Goal: Task Accomplishment & Management: Manage account settings

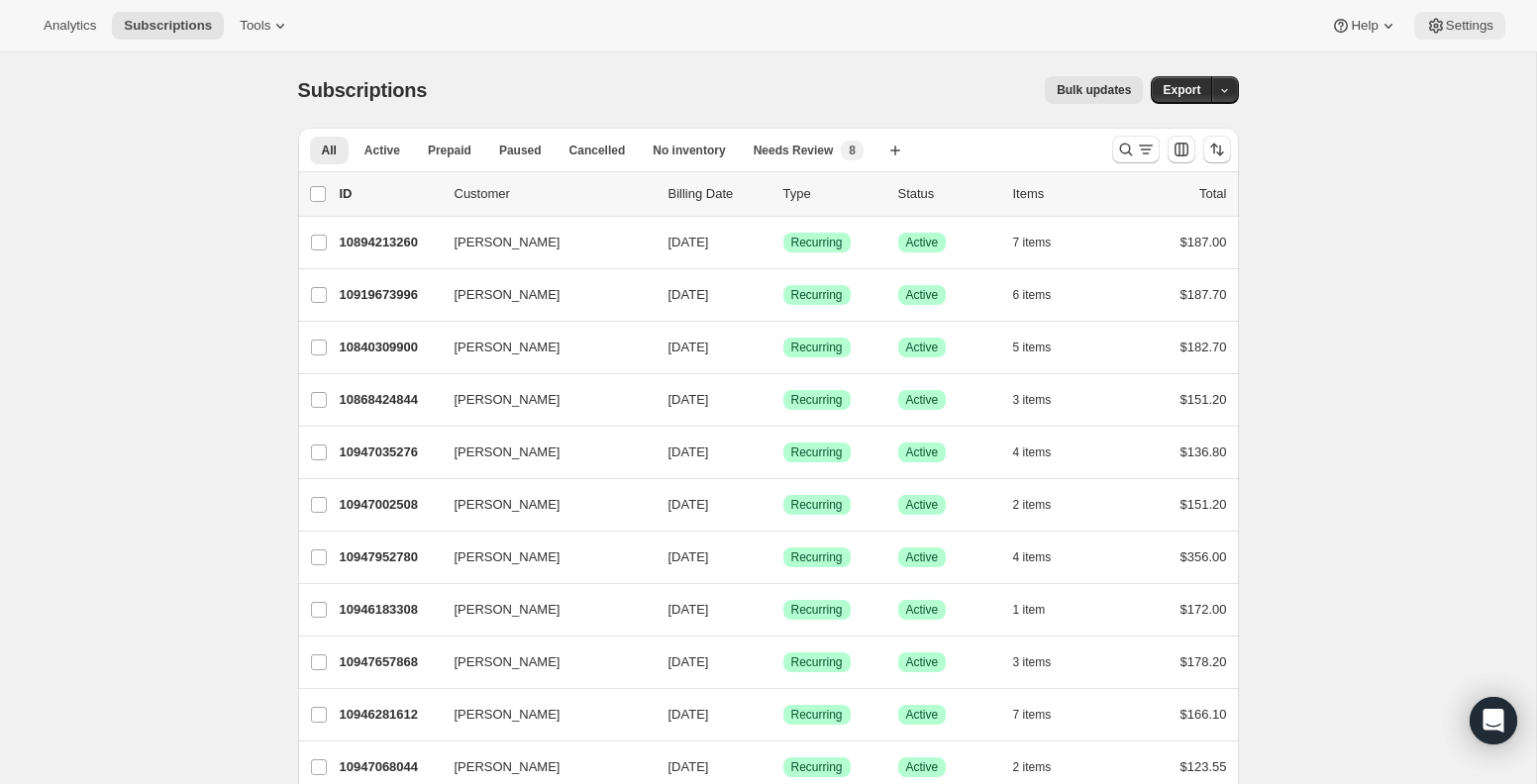
click at [1478, 19] on span "Settings" at bounding box center [1469, 26] width 48 height 16
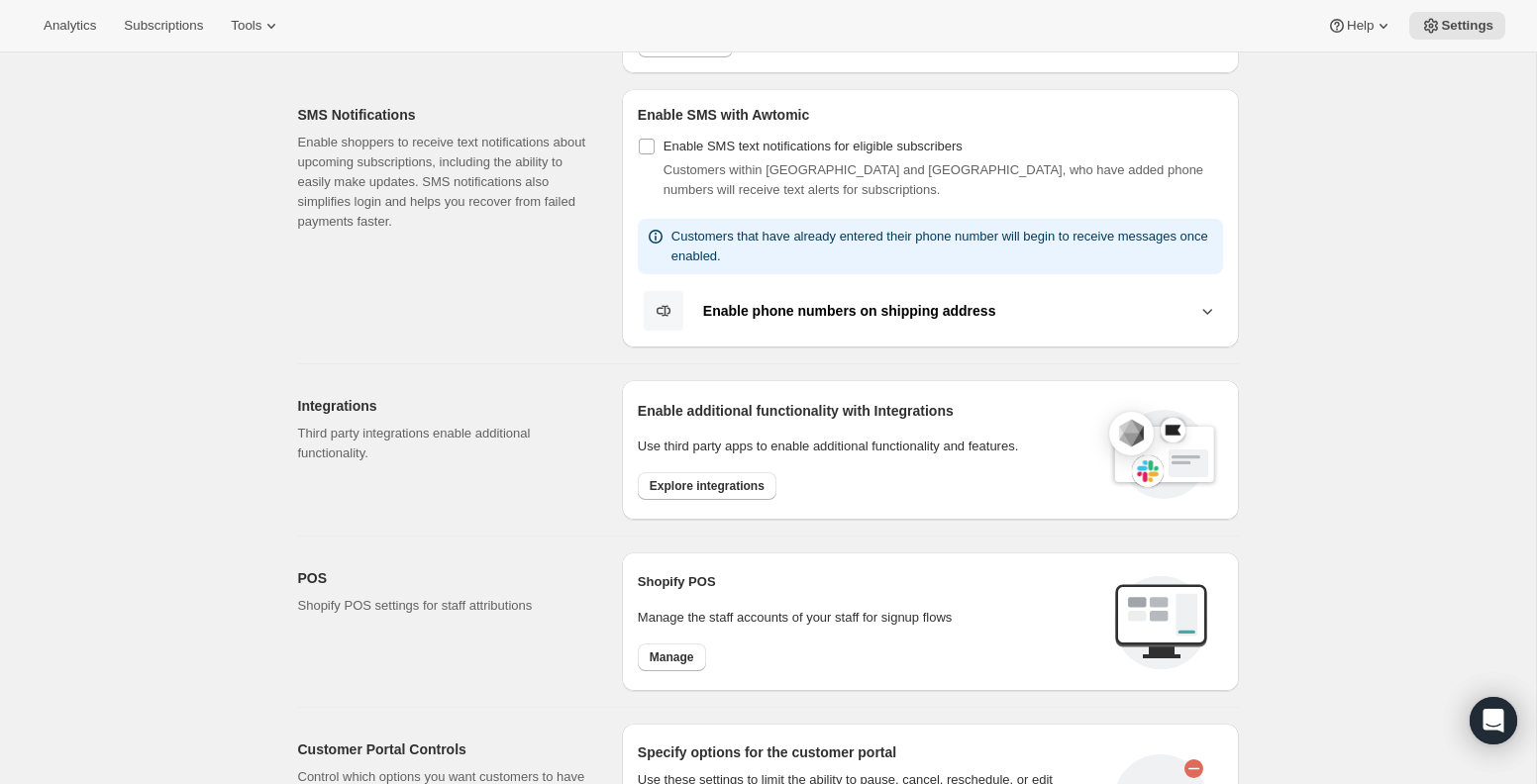
scroll to position [351, 0]
click at [743, 487] on span "Explore integrations" at bounding box center [707, 485] width 115 height 16
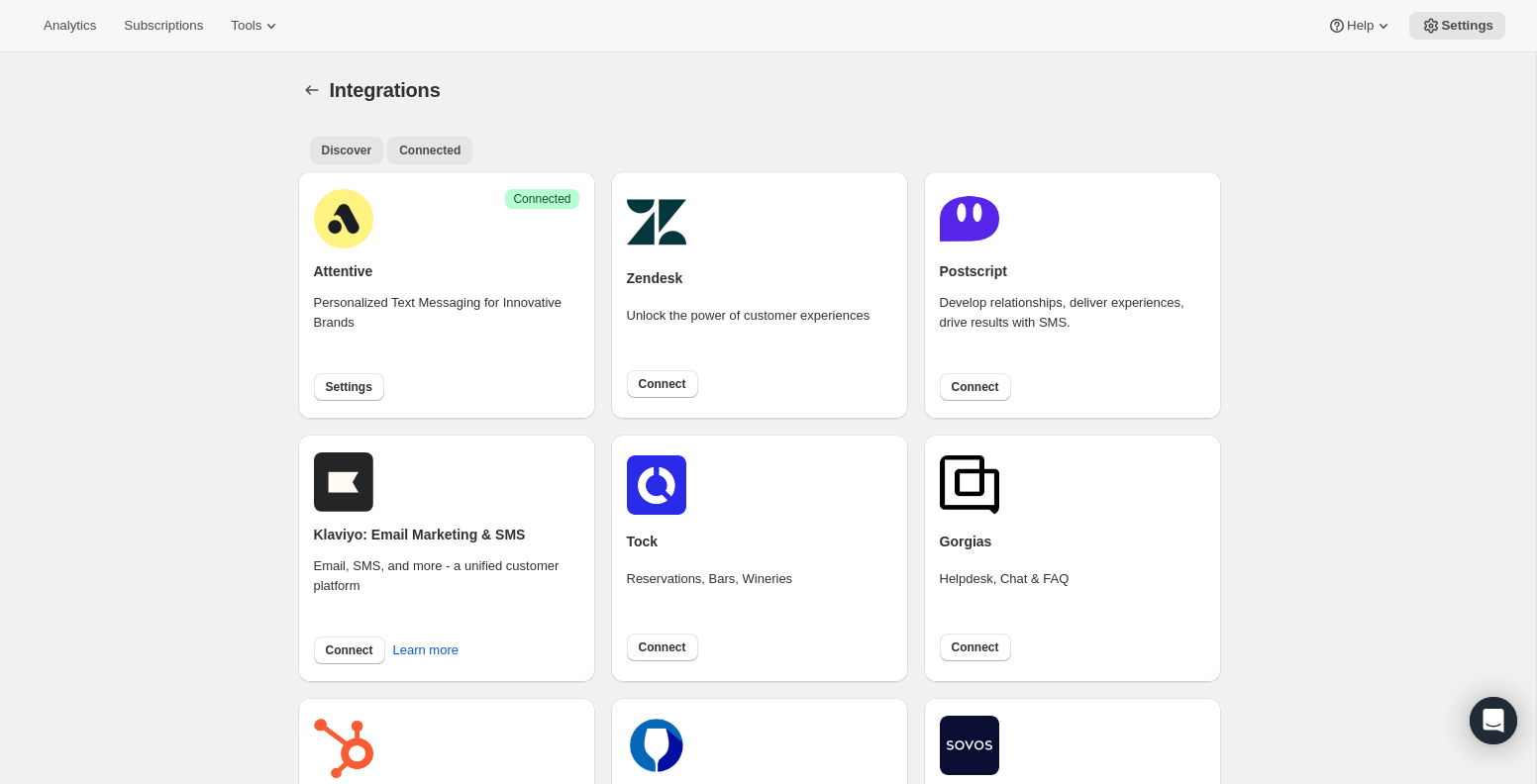
click at [410, 143] on span "Connected" at bounding box center [429, 150] width 62 height 16
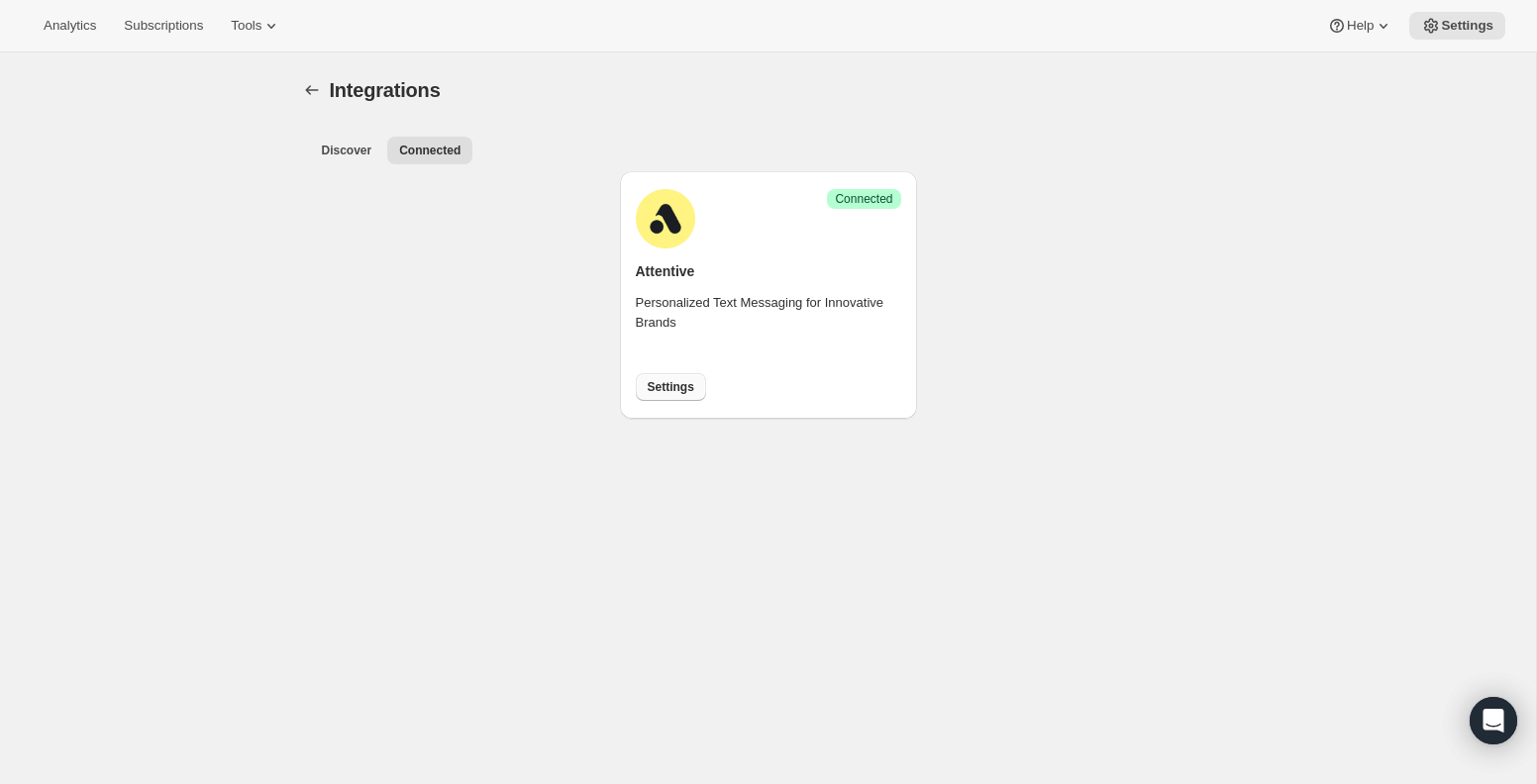
click at [674, 377] on button "Settings" at bounding box center [670, 387] width 71 height 28
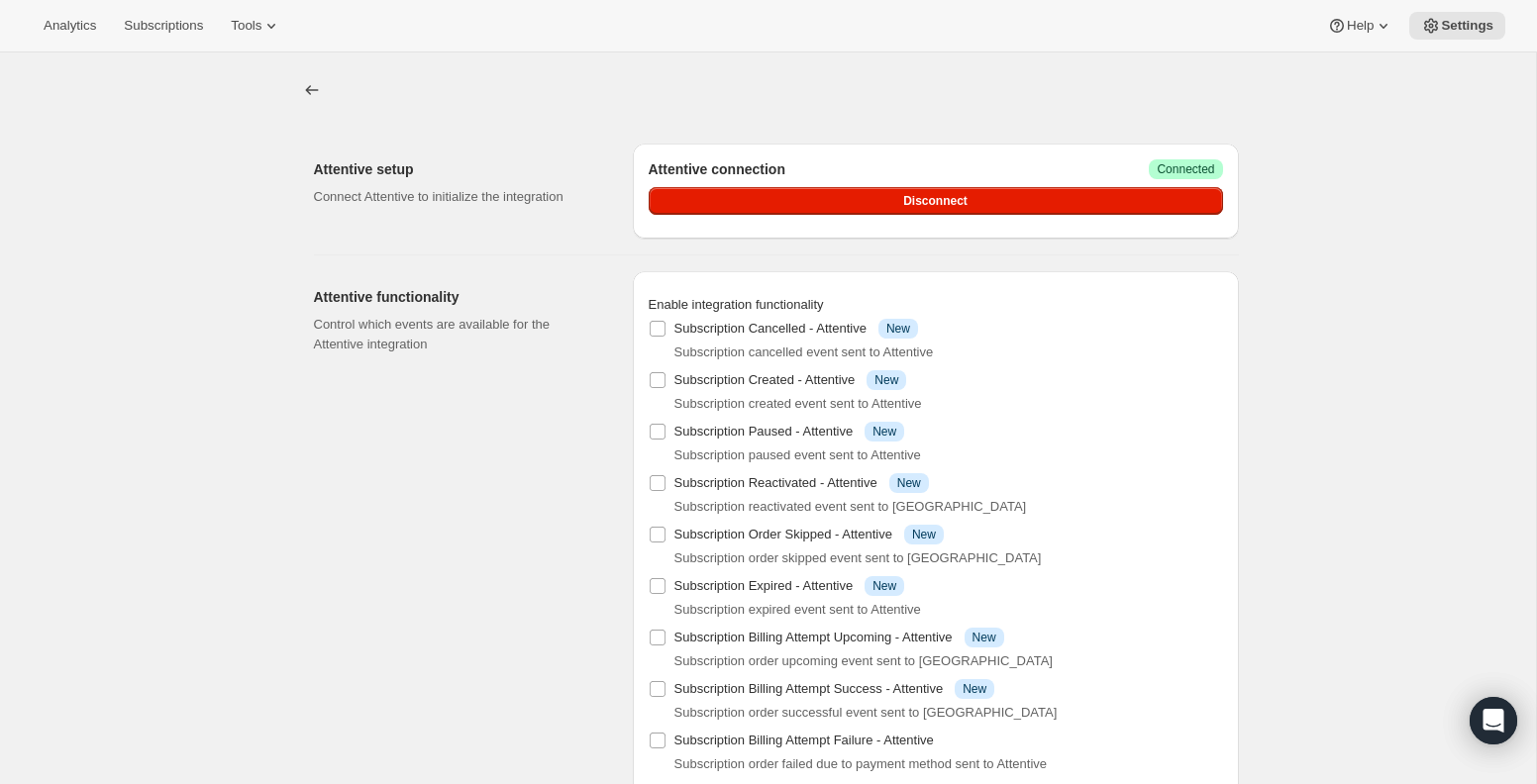
scroll to position [53, 0]
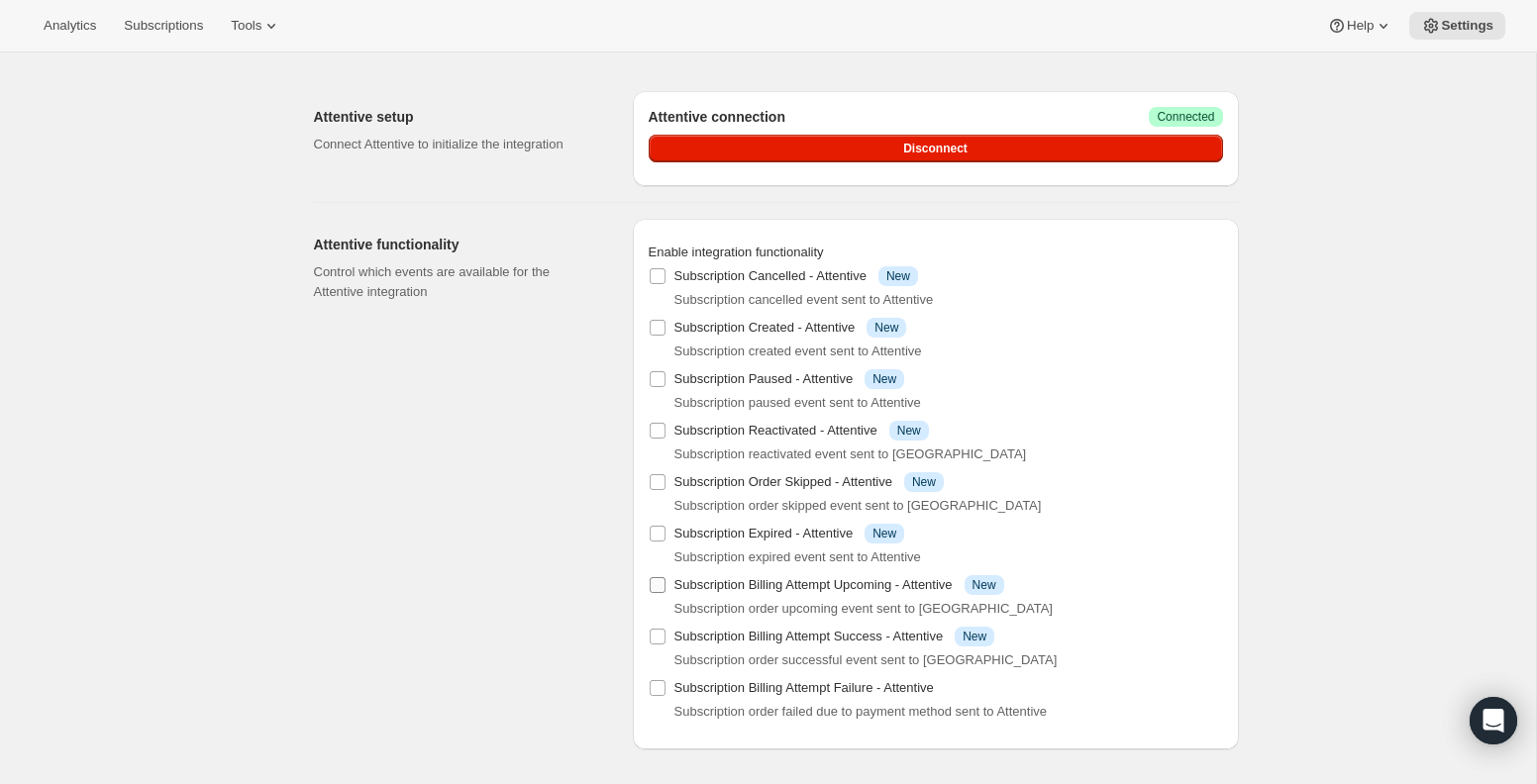
click at [649, 589] on input "Subscription Billing Attempt Upcoming - Attentive Info New" at bounding box center [657, 585] width 16 height 16
click at [662, 585] on input "Subscription Billing Attempt Upcoming - Attentive Info New" at bounding box center [657, 585] width 16 height 16
click at [663, 588] on input "Subscription Billing Attempt Upcoming - Attentive Info New" at bounding box center [657, 585] width 16 height 16
click at [658, 586] on input "Subscription Billing Attempt Upcoming - Attentive Info New" at bounding box center [657, 585] width 16 height 16
checkbox input "false"
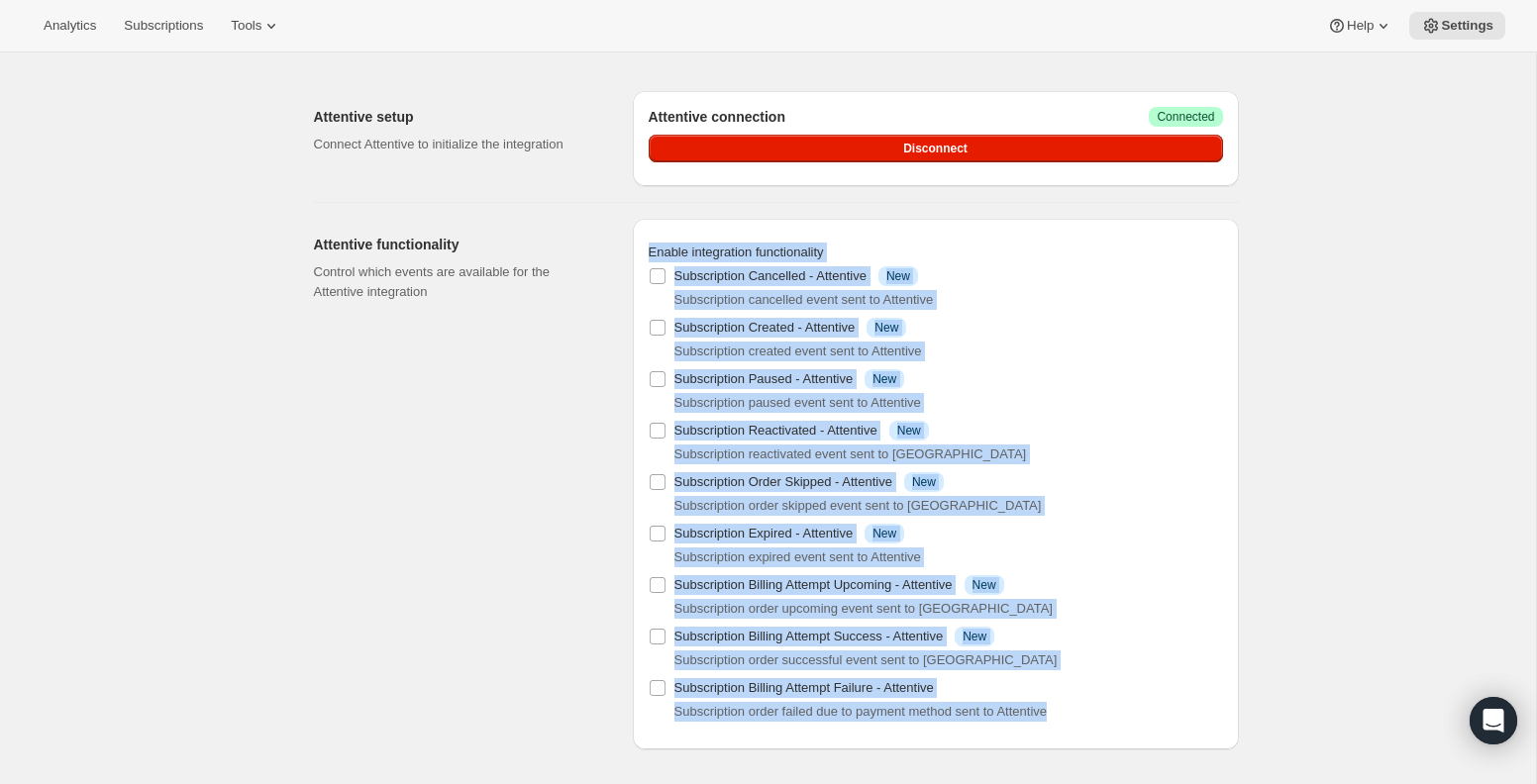
drag, startPoint x: 1106, startPoint y: 710, endPoint x: 645, endPoint y: 253, distance: 649.1
click at [644, 252] on div "Enable integration functionality Subscription Cancelled - Attentive Info New Su…" at bounding box center [936, 484] width 606 height 531
copy div "Enable integration functionality Subscription Cancelled - Attentive Info New Su…"
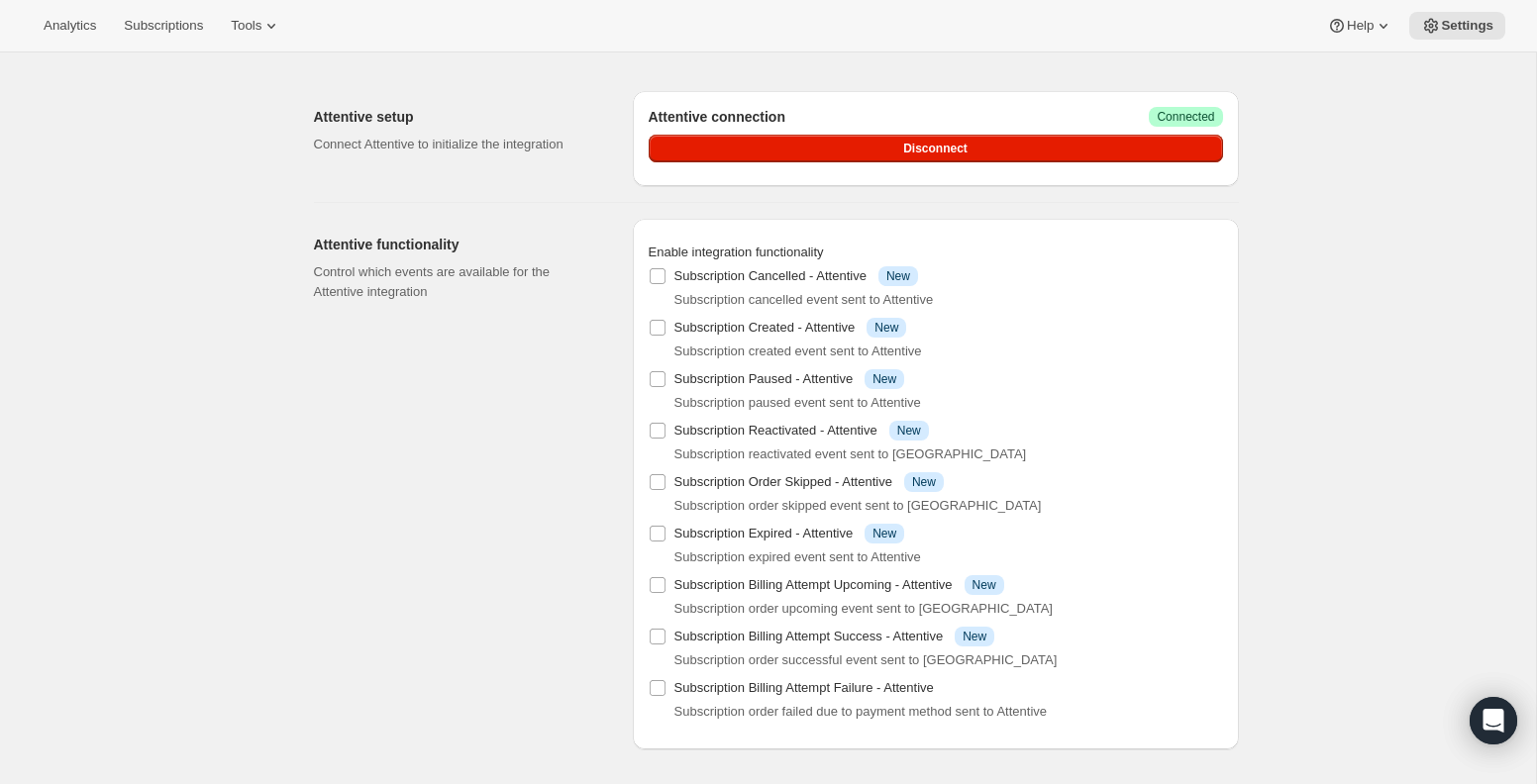
click at [1084, 304] on div "Subscription cancelled event sent to Attentive" at bounding box center [948, 300] width 549 height 20
click at [910, 280] on span "New" at bounding box center [898, 276] width 24 height 16
click at [665, 280] on input "Subscription Cancelled - Attentive Info New" at bounding box center [657, 276] width 16 height 16
click at [910, 280] on span "New" at bounding box center [898, 276] width 24 height 16
click at [665, 280] on input "Subscription Cancelled - Attentive Info New" at bounding box center [657, 276] width 16 height 16
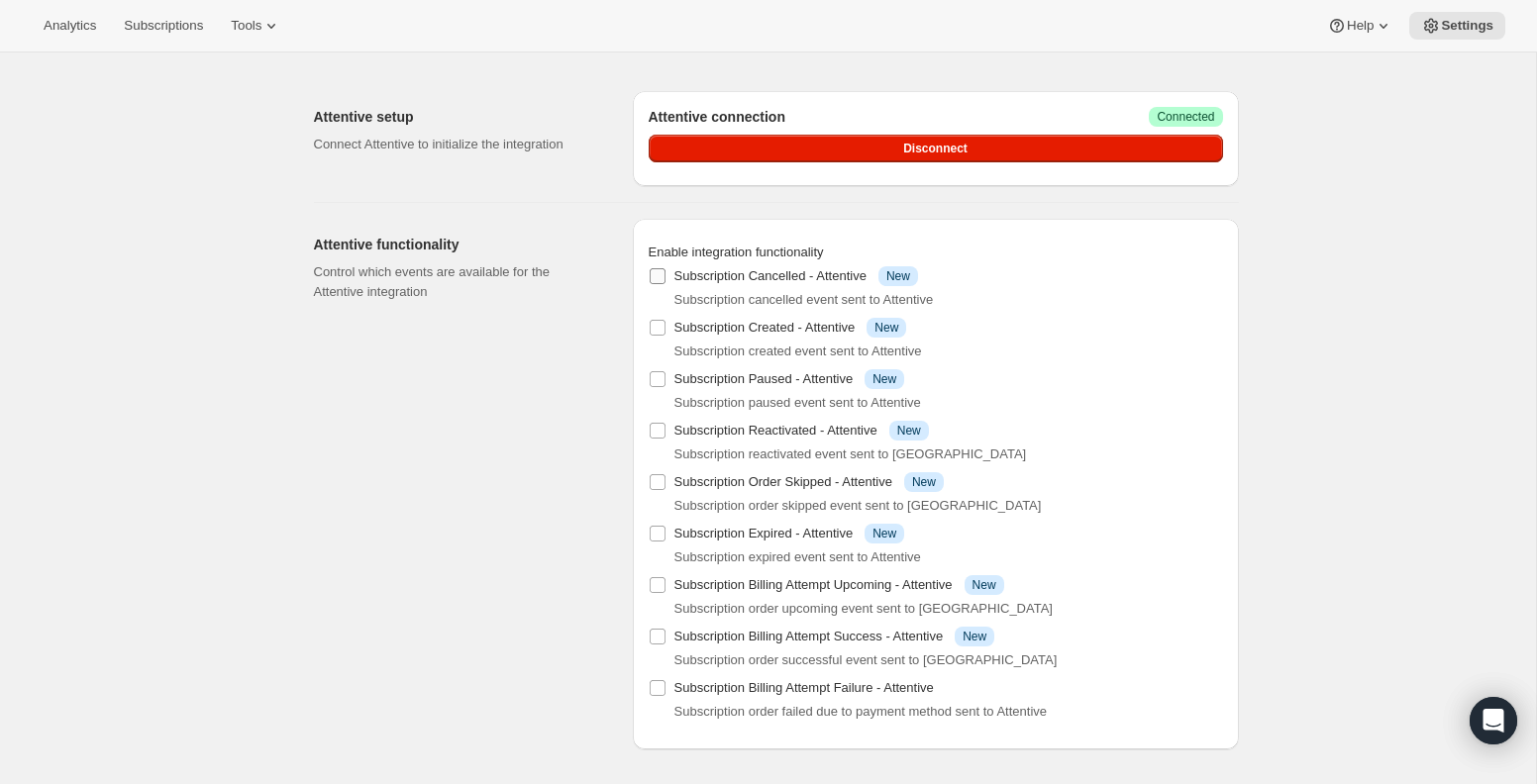
checkbox input "false"
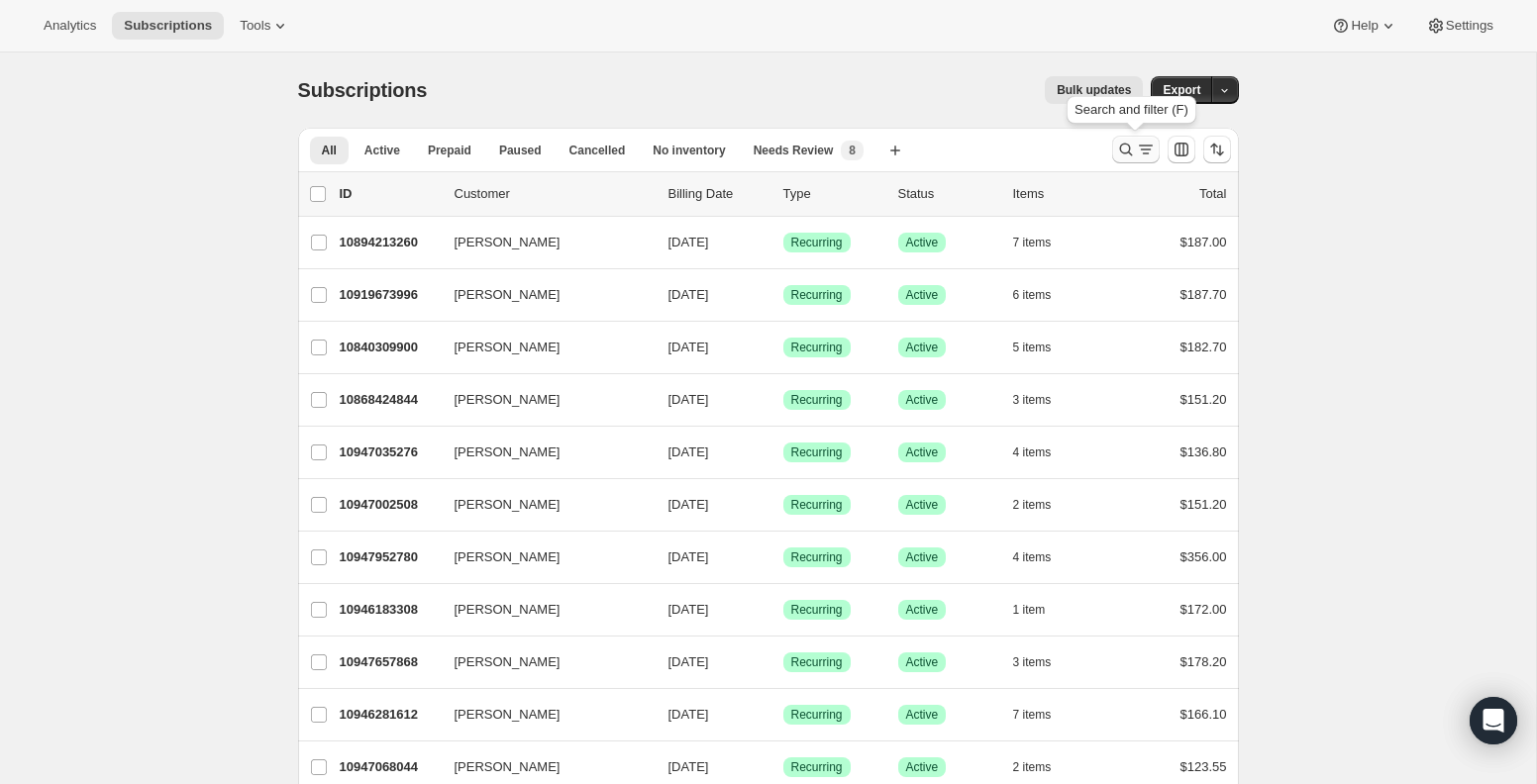
click at [1142, 142] on icon "Search and filter results" at bounding box center [1145, 149] width 20 height 20
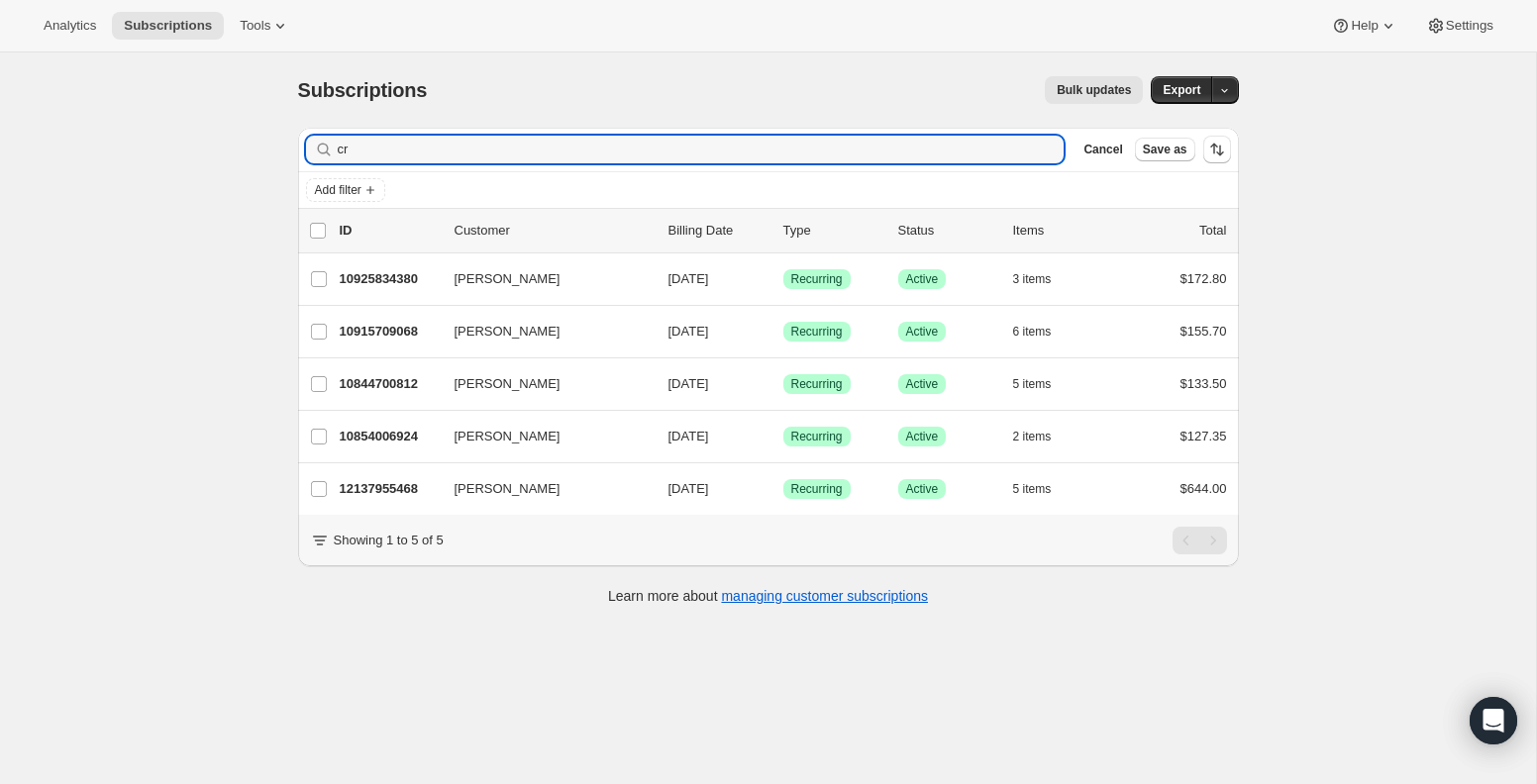
type input "c"
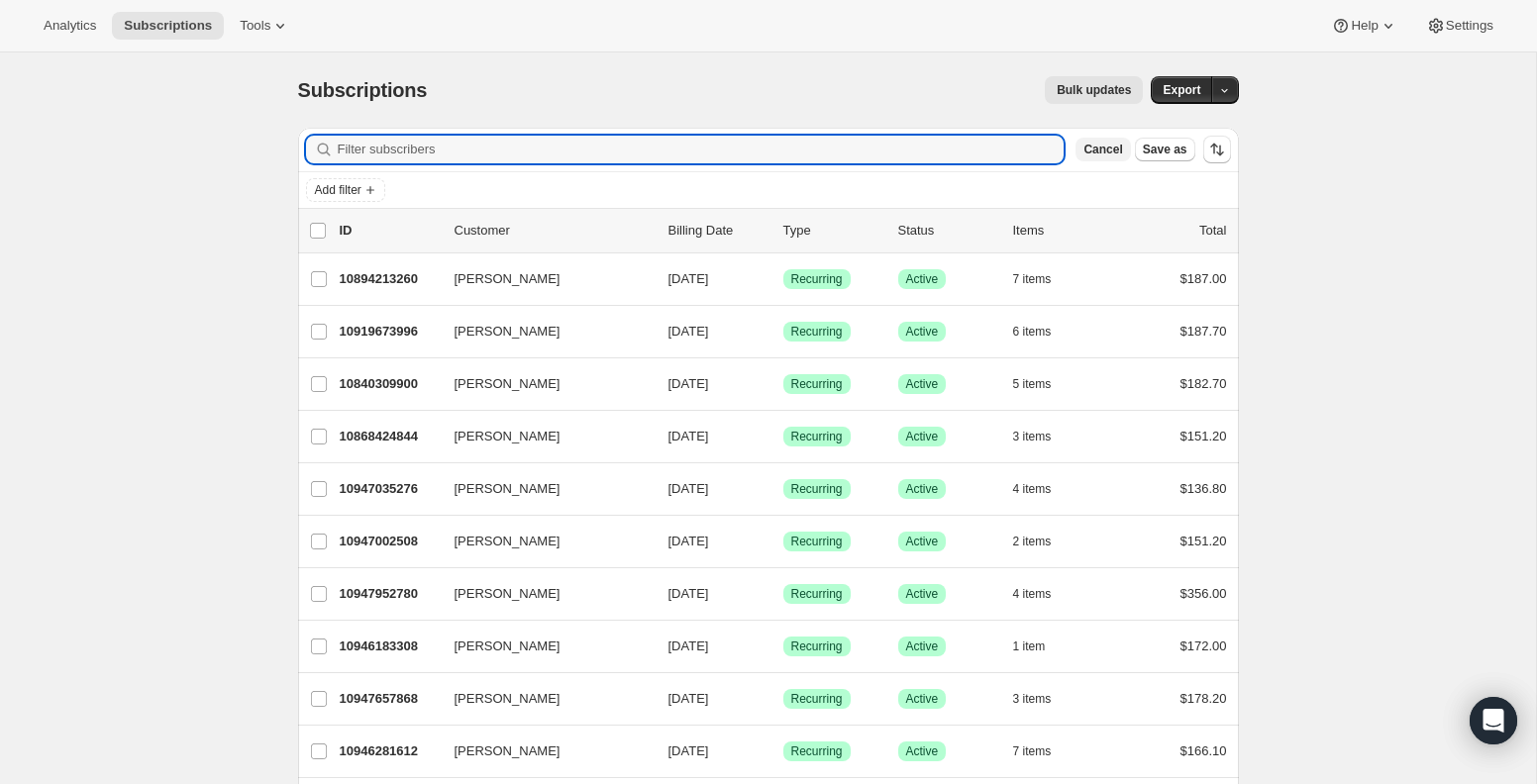
click at [1107, 146] on span "Cancel" at bounding box center [1103, 149] width 39 height 16
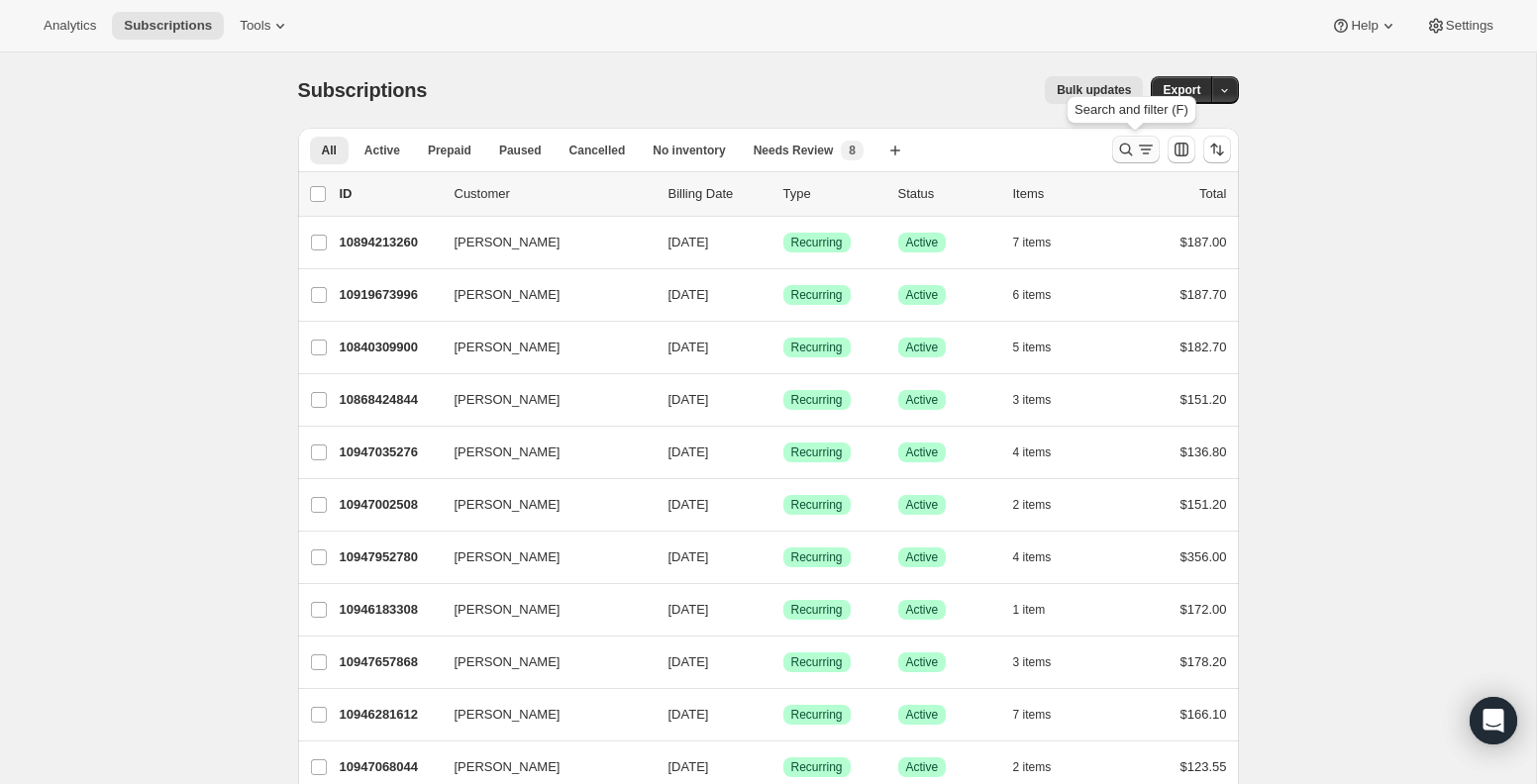
click at [1139, 150] on icon "Search and filter results" at bounding box center [1145, 149] width 20 height 20
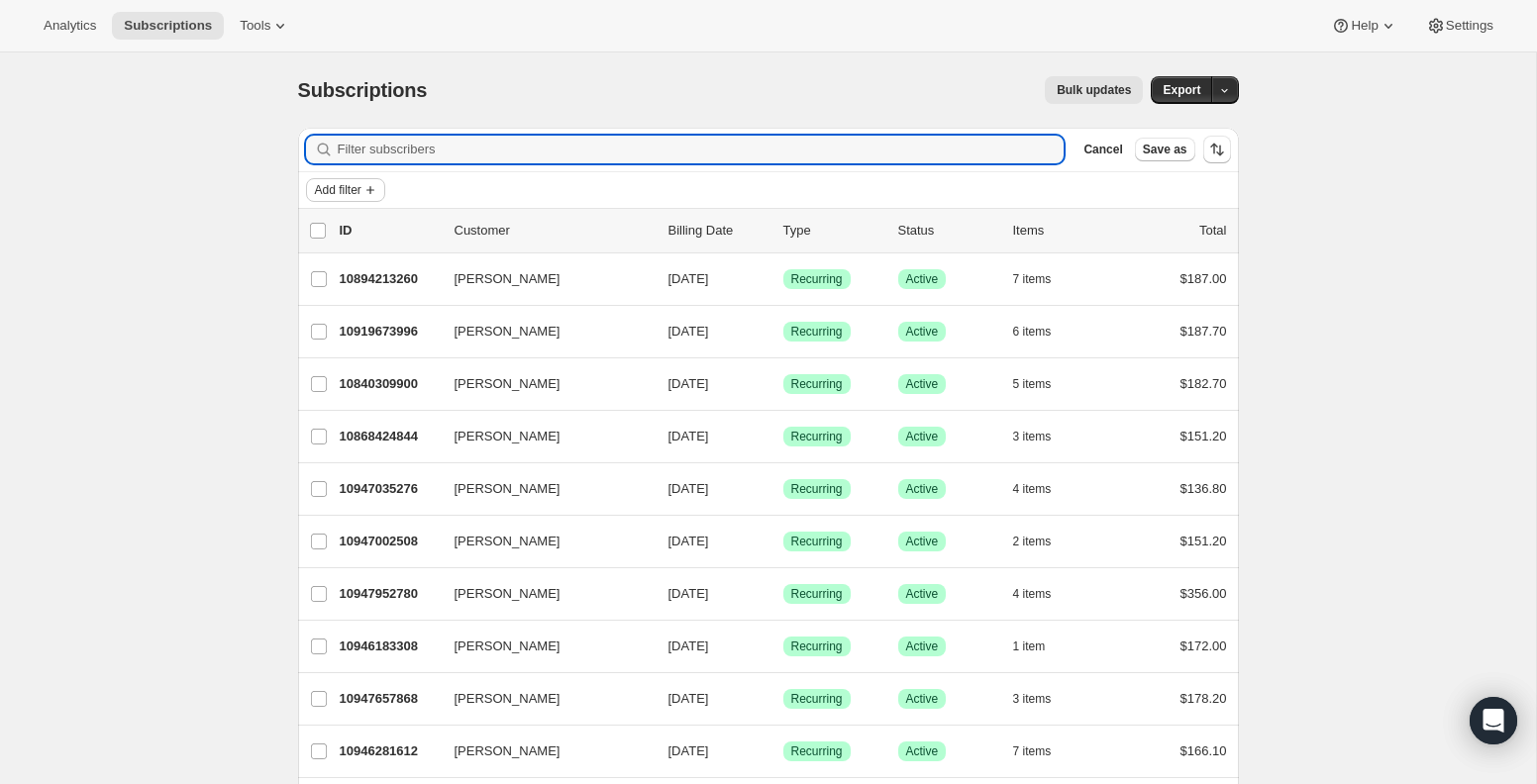
click at [354, 191] on span "Add filter" at bounding box center [338, 190] width 47 height 16
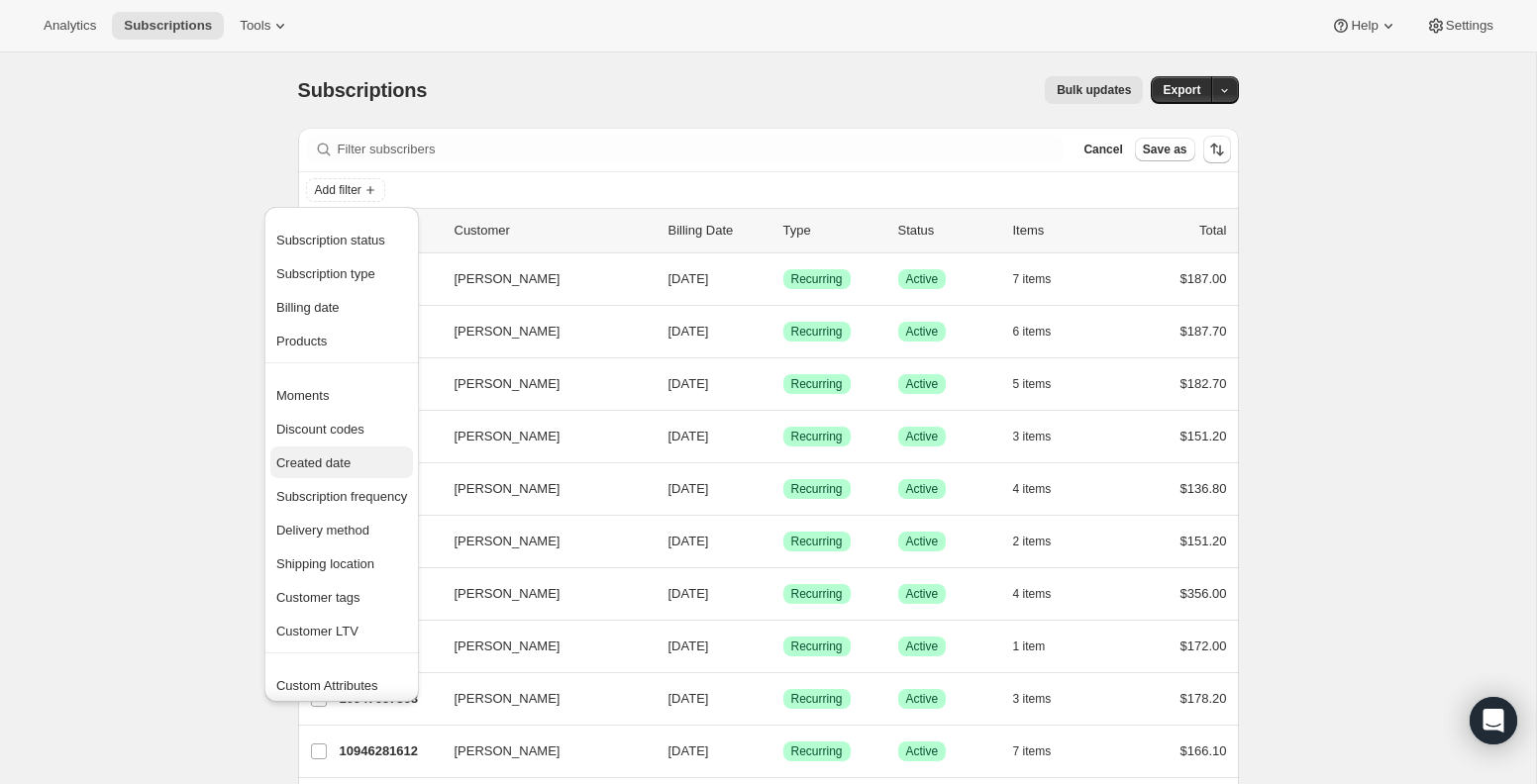
click at [327, 457] on span "Created date" at bounding box center [313, 462] width 75 height 15
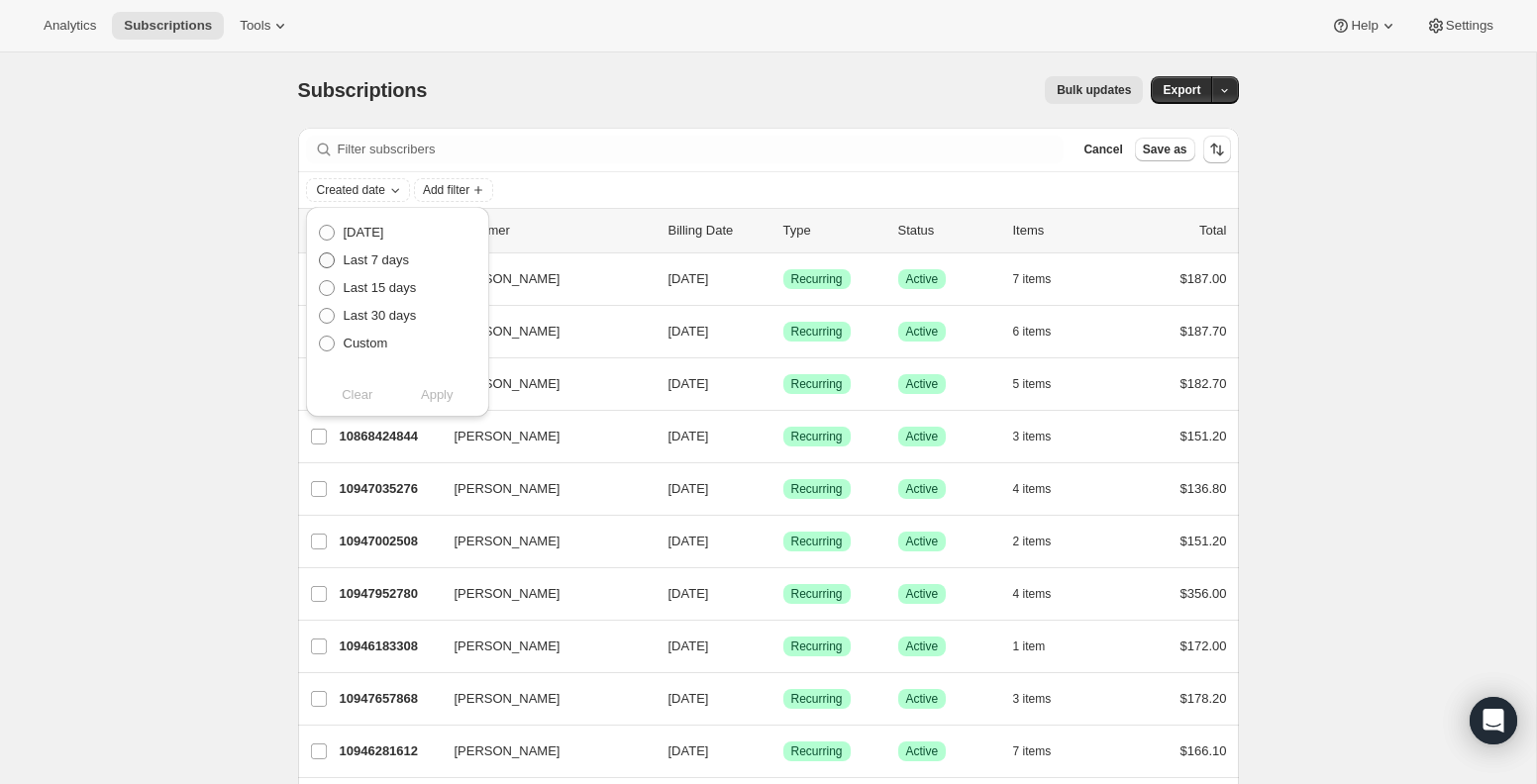
click at [342, 259] on label "Last 7 days" at bounding box center [364, 260] width 92 height 28
click at [320, 253] on input "Last 7 days" at bounding box center [319, 252] width 1 height 1
radio input "true"
click at [430, 395] on span "Apply" at bounding box center [436, 394] width 33 height 20
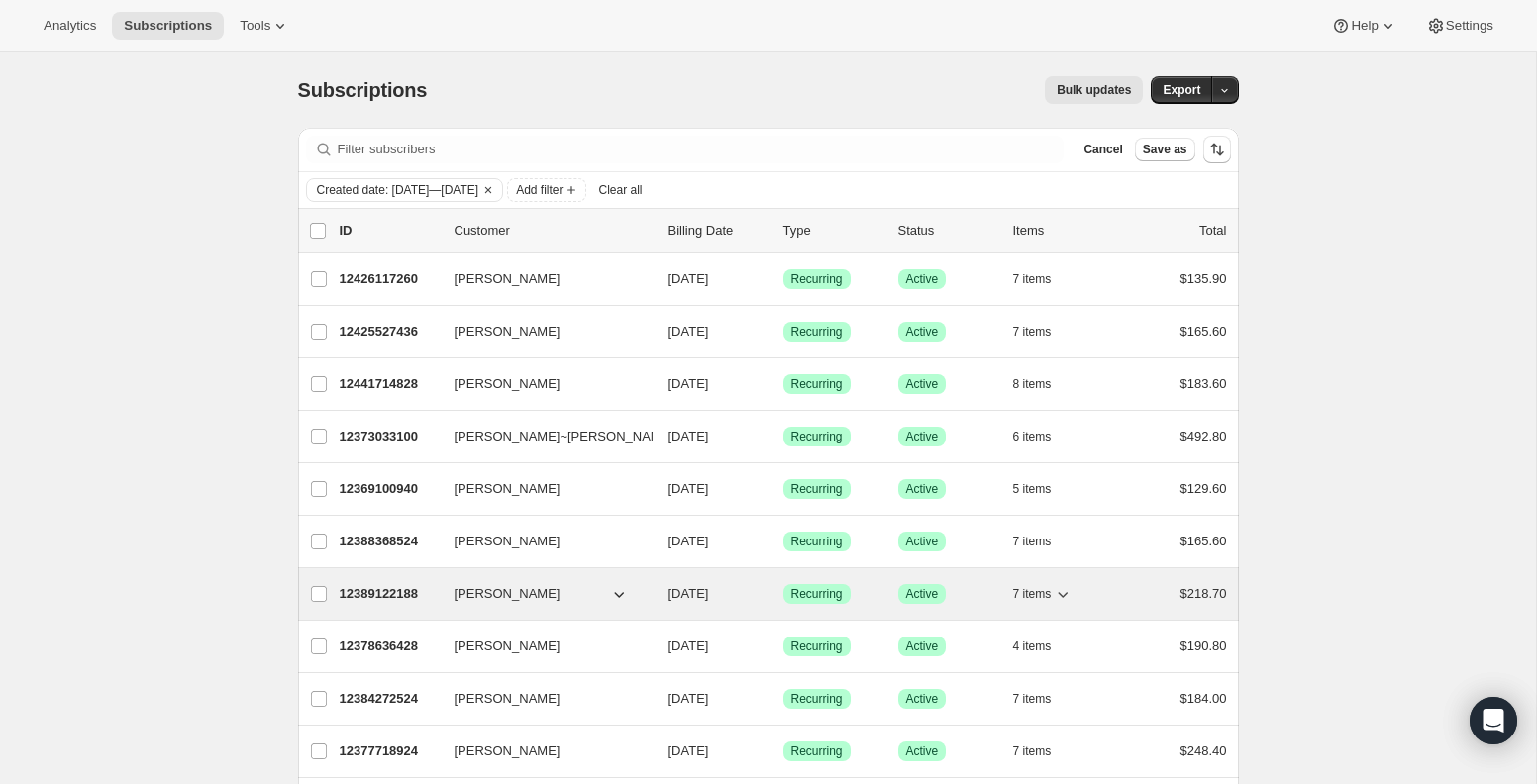
click at [617, 596] on icon "button" at bounding box center [619, 595] width 10 height 6
click at [619, 595] on icon "button" at bounding box center [619, 595] width 10 height 6
click at [494, 590] on span "[PERSON_NAME]" at bounding box center [507, 594] width 106 height 20
click at [392, 598] on p "12389122188" at bounding box center [390, 594] width 99 height 20
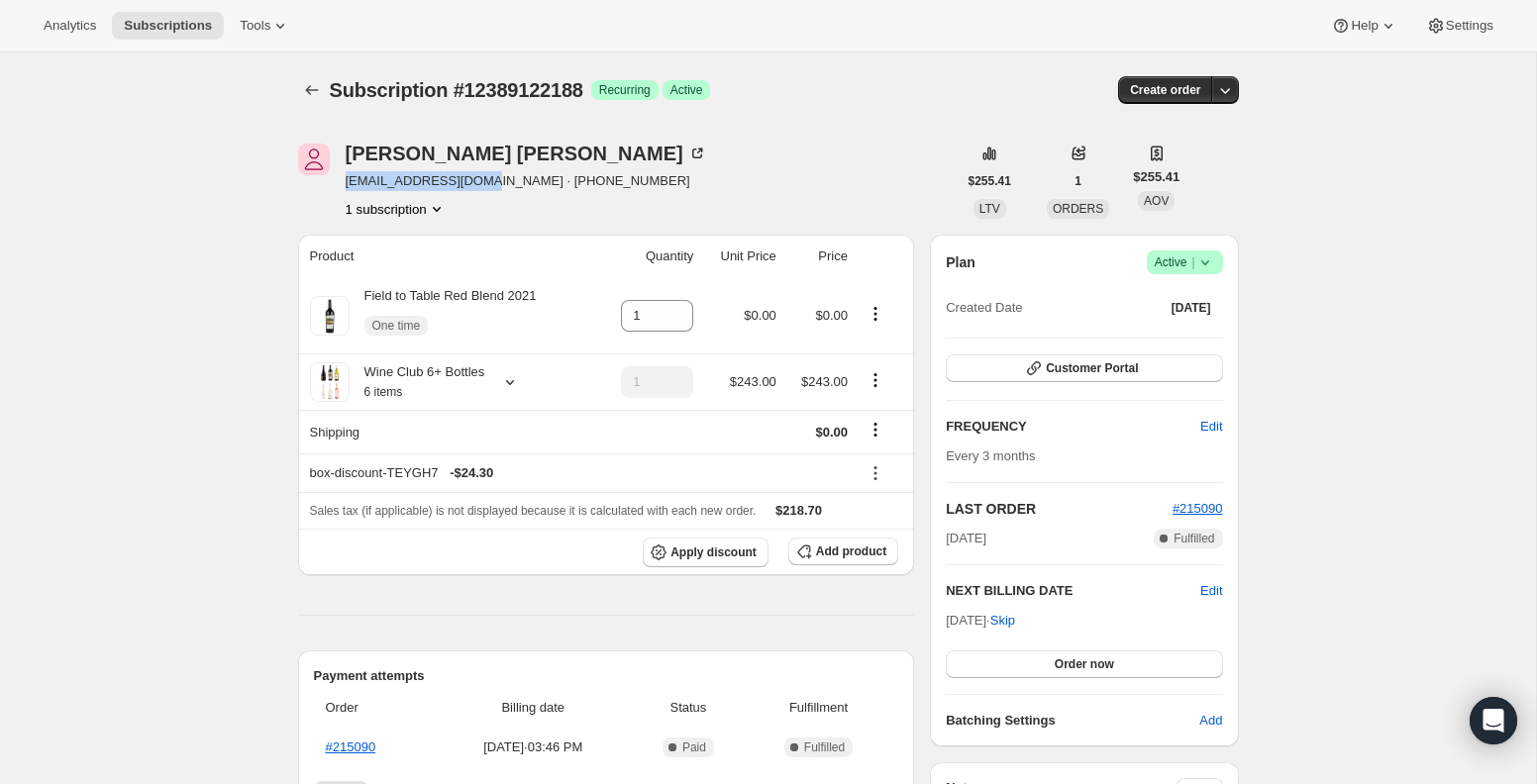
drag, startPoint x: 480, startPoint y: 183, endPoint x: 351, endPoint y: 185, distance: 129.0
click at [350, 184] on span "[EMAIL_ADDRESS][DOMAIN_NAME] · [PHONE_NUMBER]" at bounding box center [527, 181] width 362 height 20
copy span "[PERSON_NAME][EMAIL_ADDRESS][DOMAIN_NAME]"
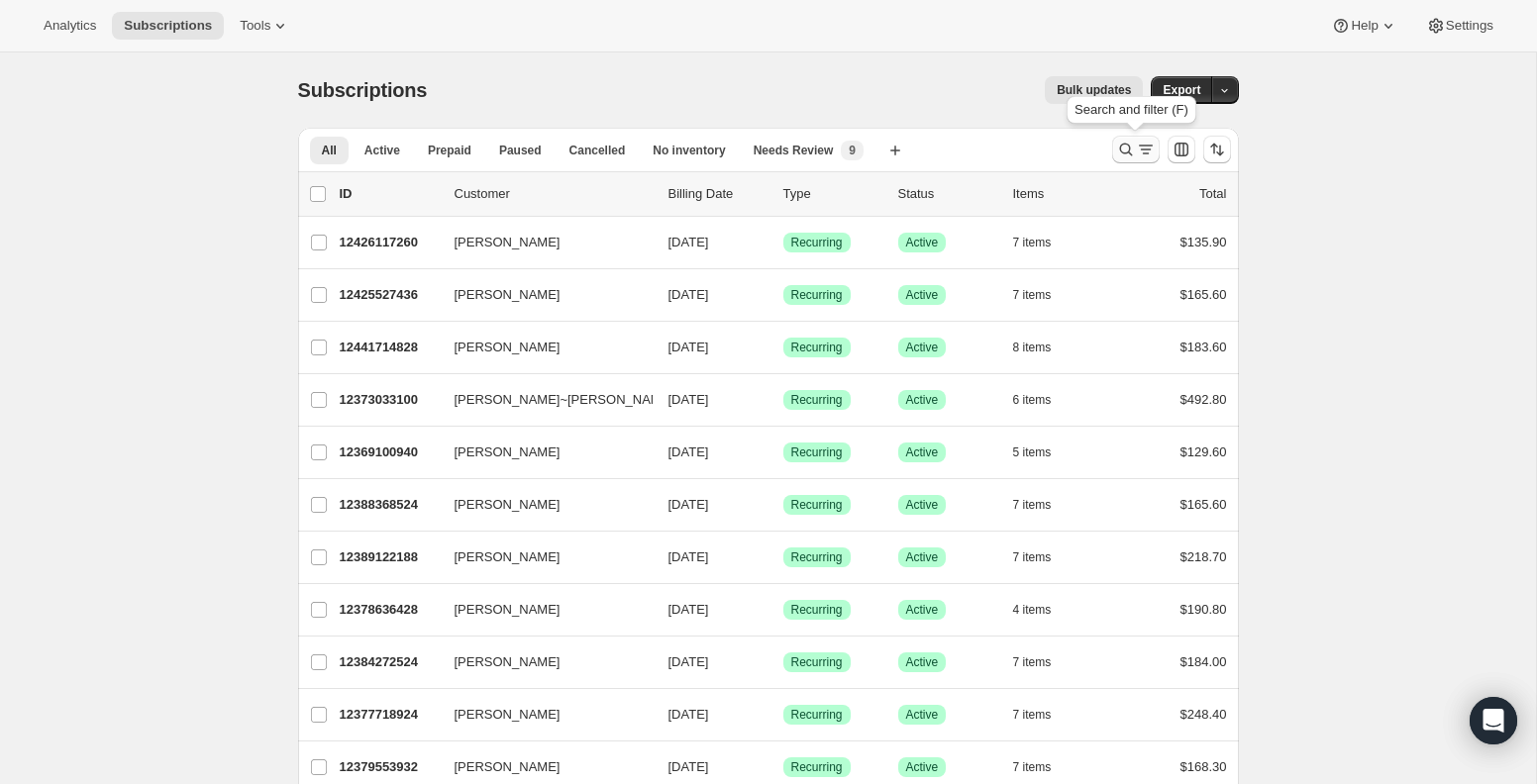
click at [1129, 149] on icon "Search and filter results" at bounding box center [1125, 149] width 20 height 20
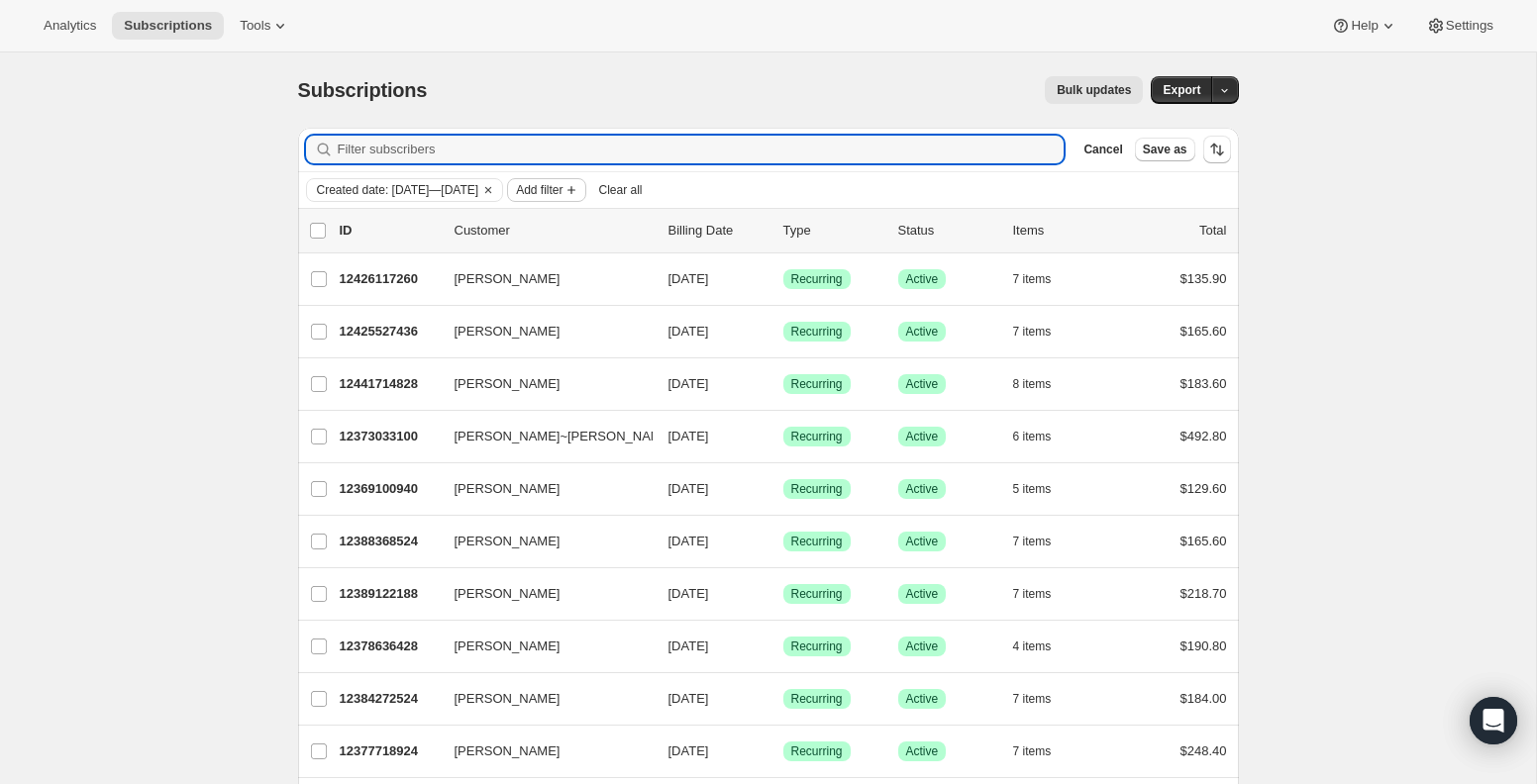
click at [563, 188] on span "Add filter" at bounding box center [539, 190] width 47 height 16
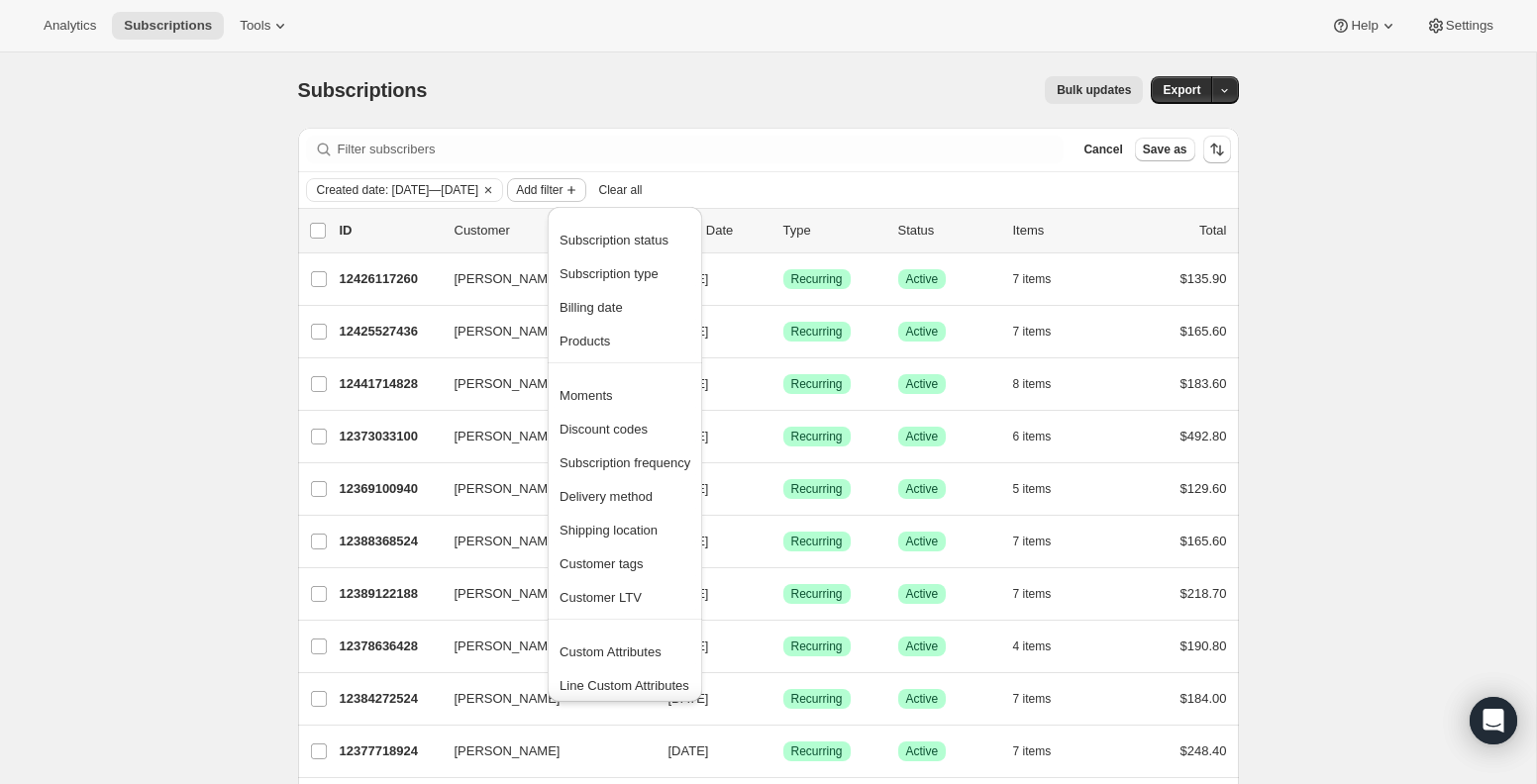
click at [563, 188] on span "Add filter" at bounding box center [539, 190] width 47 height 16
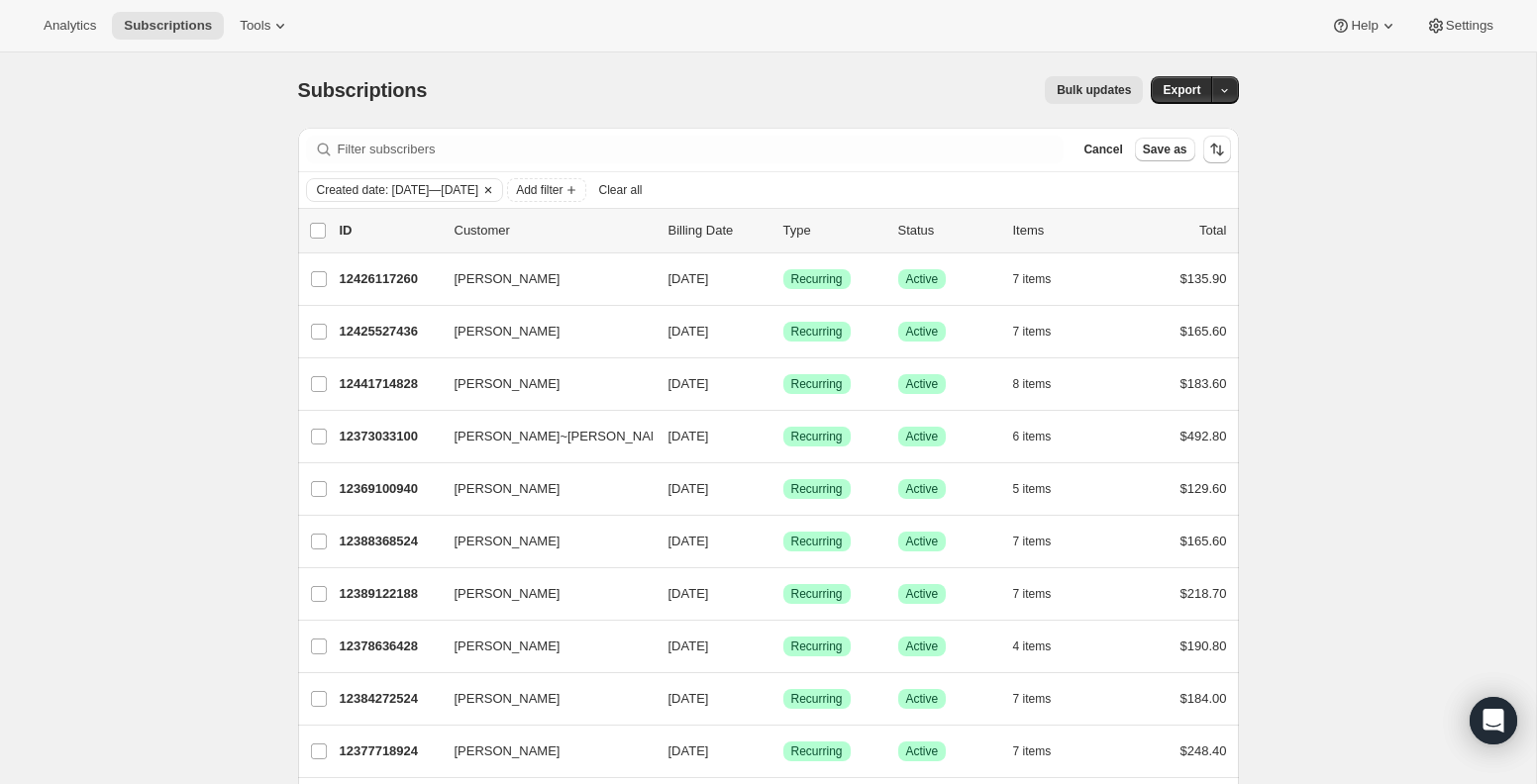
click at [491, 191] on icon "Clear" at bounding box center [488, 190] width 6 height 6
click at [355, 185] on span "Add filter" at bounding box center [338, 190] width 47 height 16
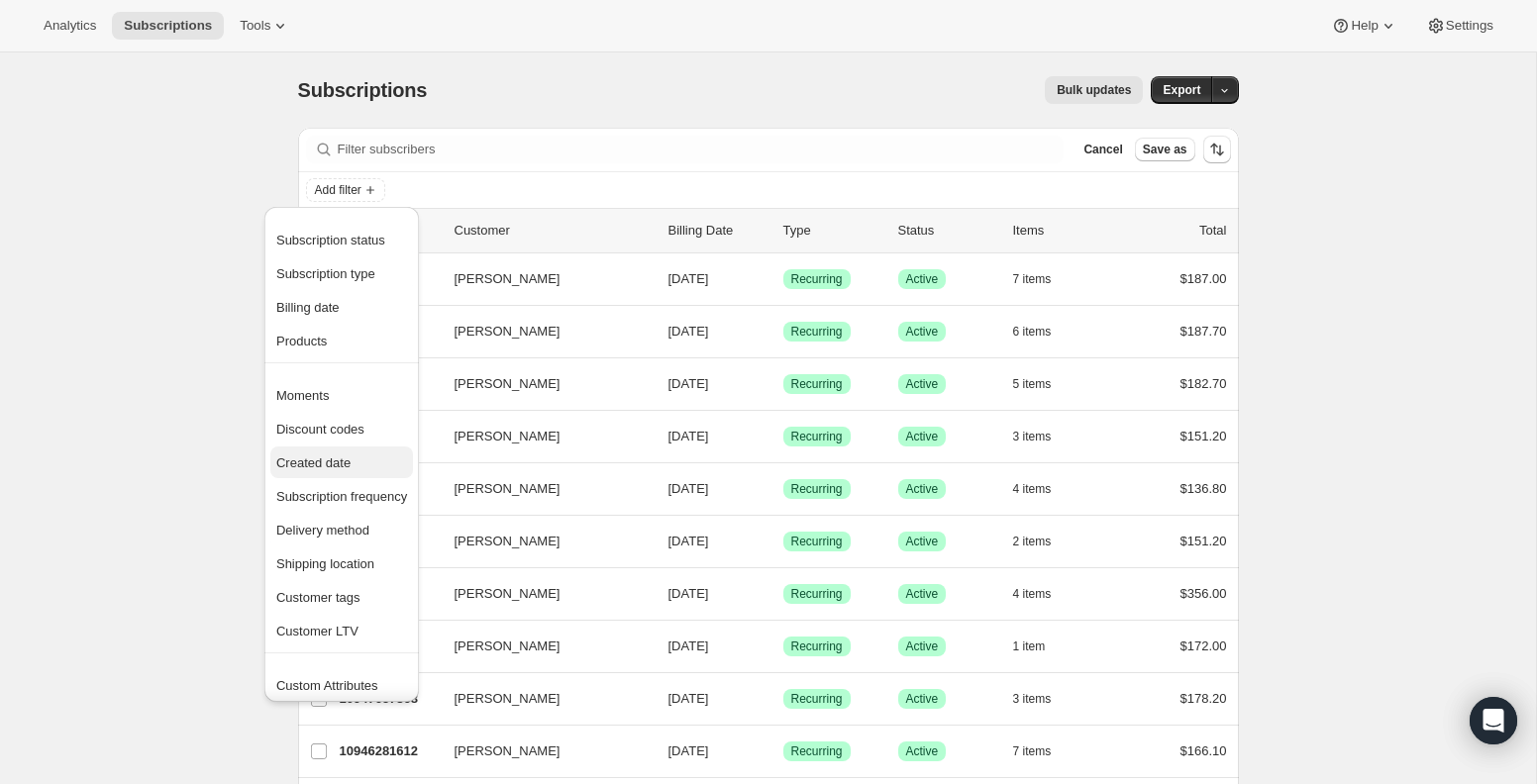
click at [336, 457] on span "Created date" at bounding box center [313, 462] width 75 height 15
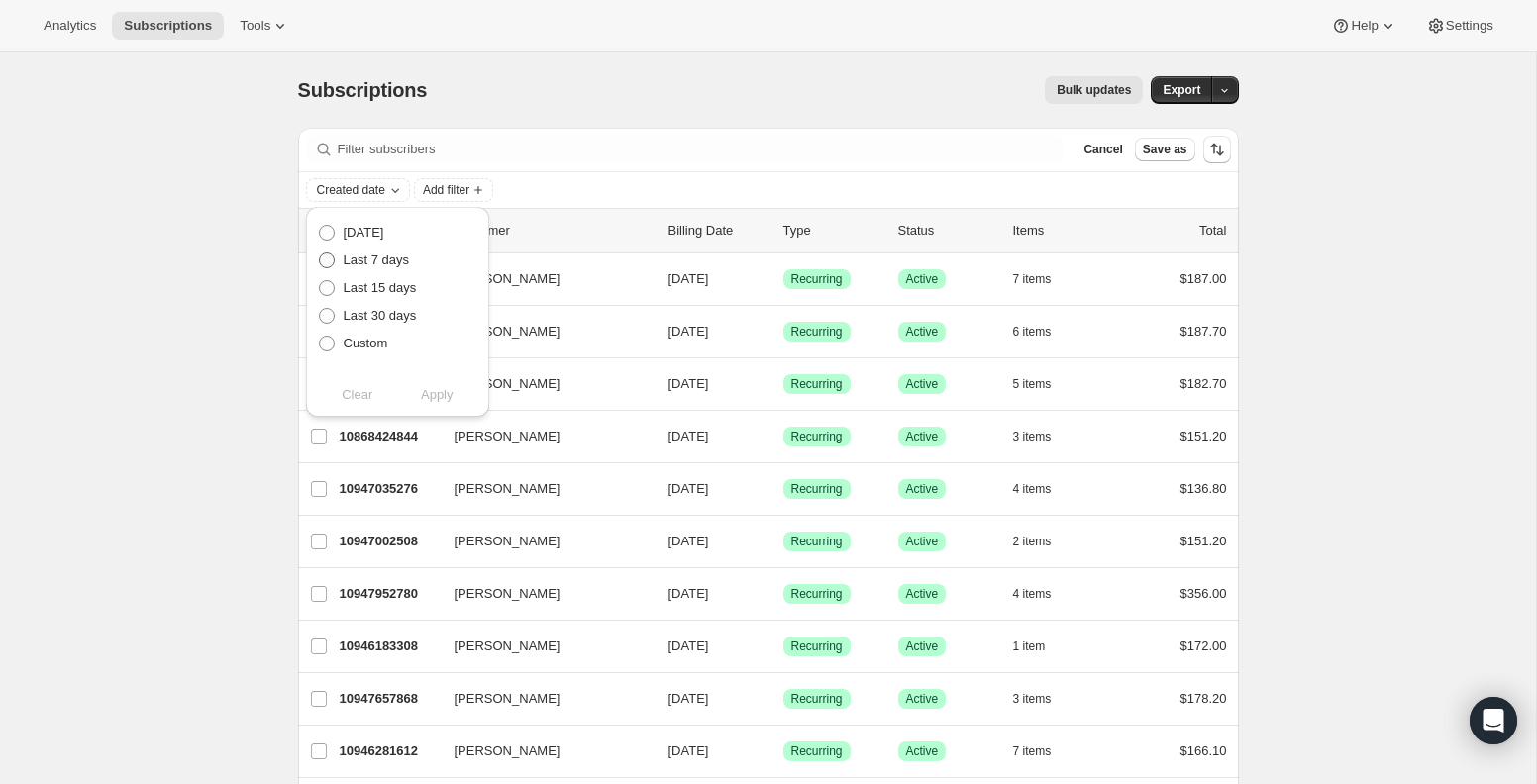
click at [359, 261] on span "Last 7 days" at bounding box center [377, 259] width 67 height 15
click at [320, 253] on input "Last 7 days" at bounding box center [319, 252] width 1 height 1
radio input "true"
click at [438, 386] on span "Apply" at bounding box center [436, 394] width 33 height 20
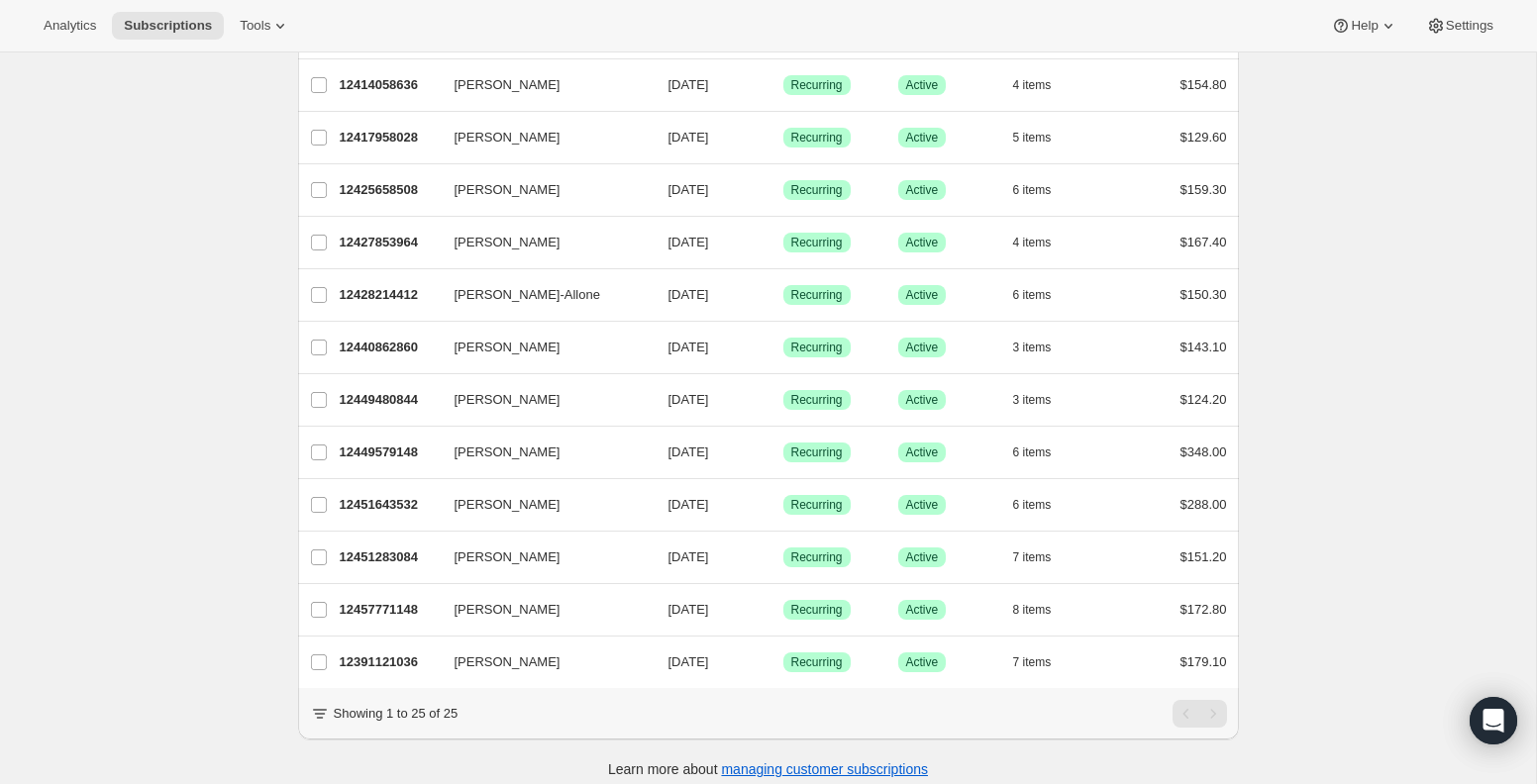
scroll to position [890, 0]
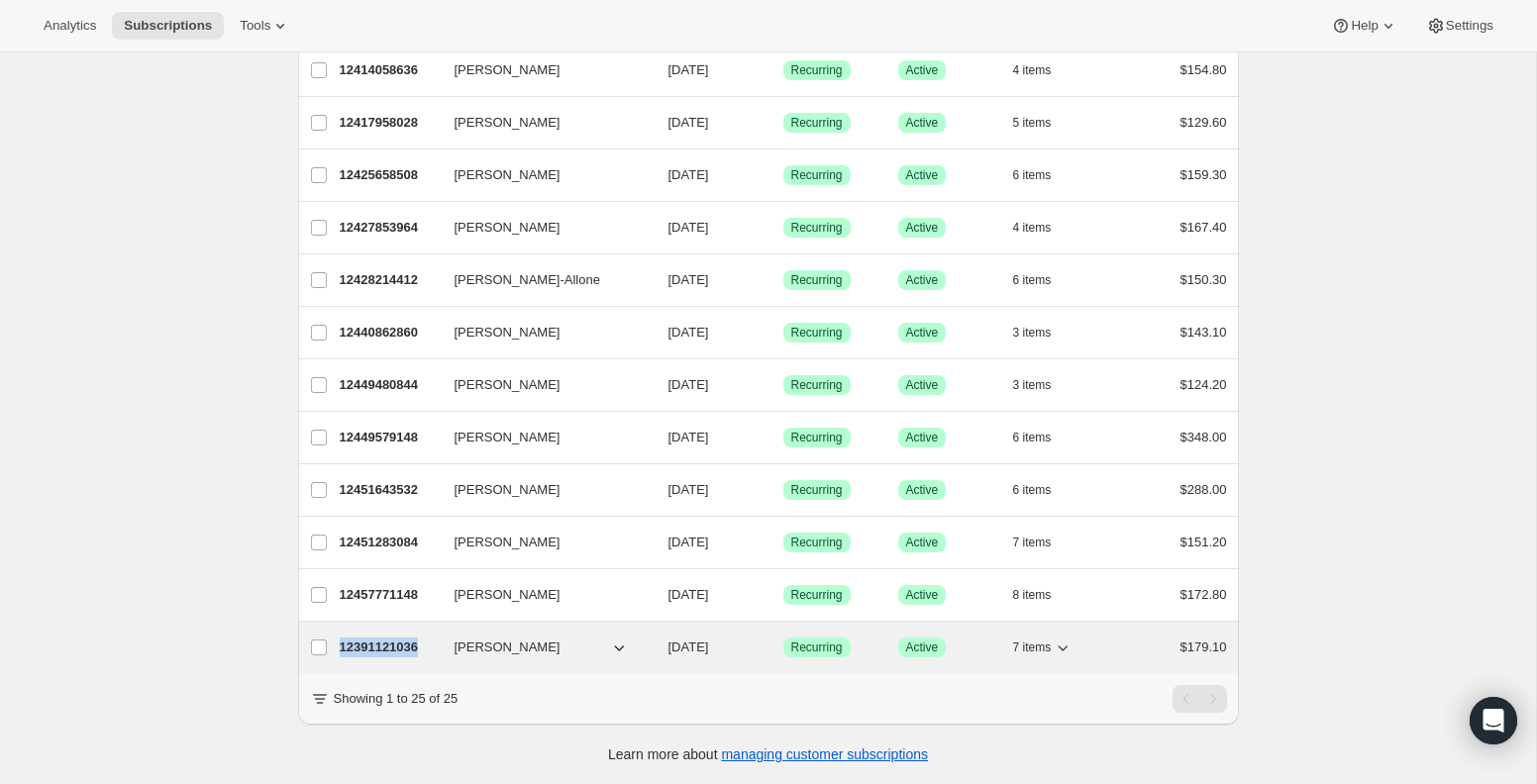
click at [371, 646] on p "12391121036" at bounding box center [390, 647] width 99 height 20
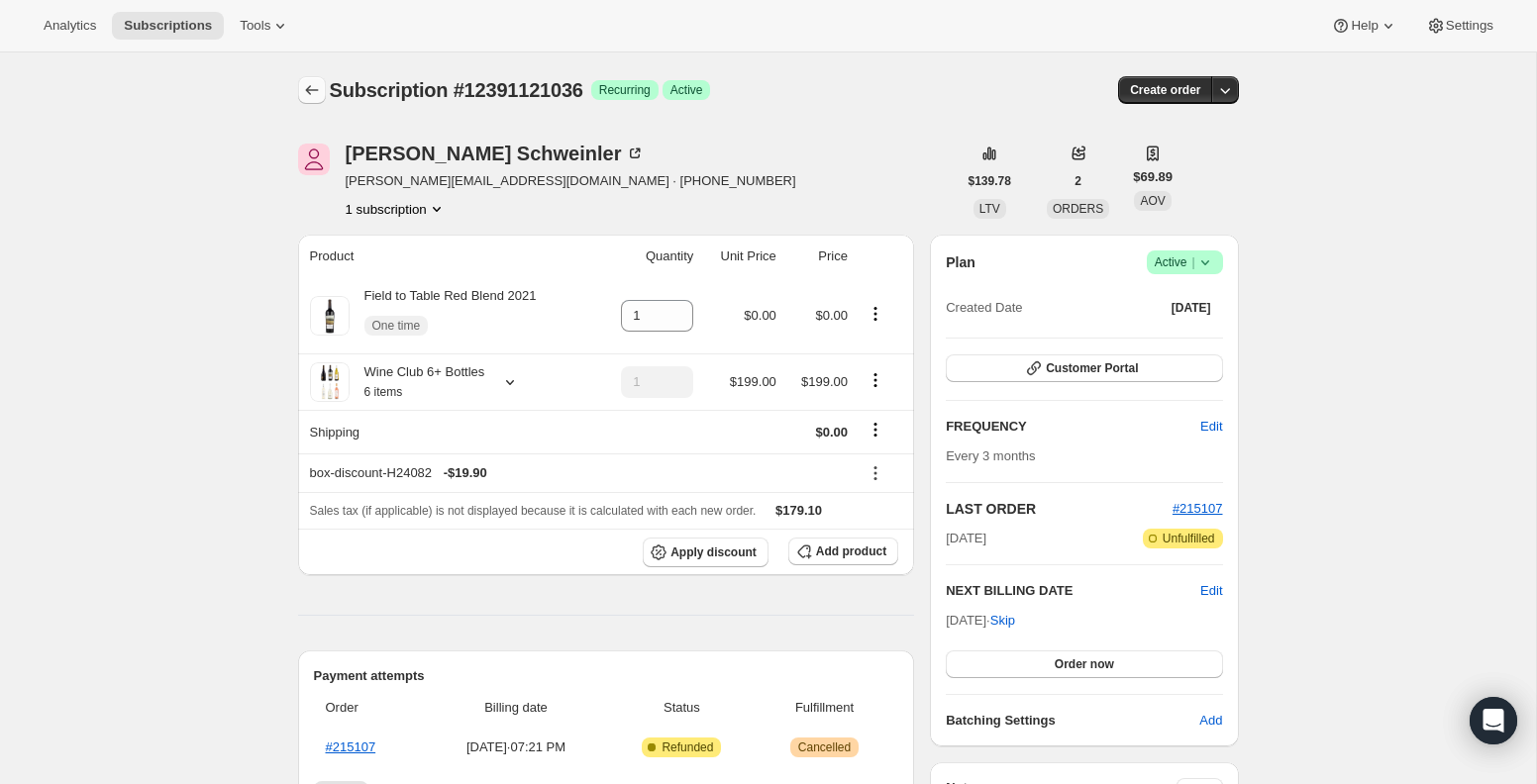
click at [314, 100] on button "Subscriptions" at bounding box center [312, 90] width 28 height 28
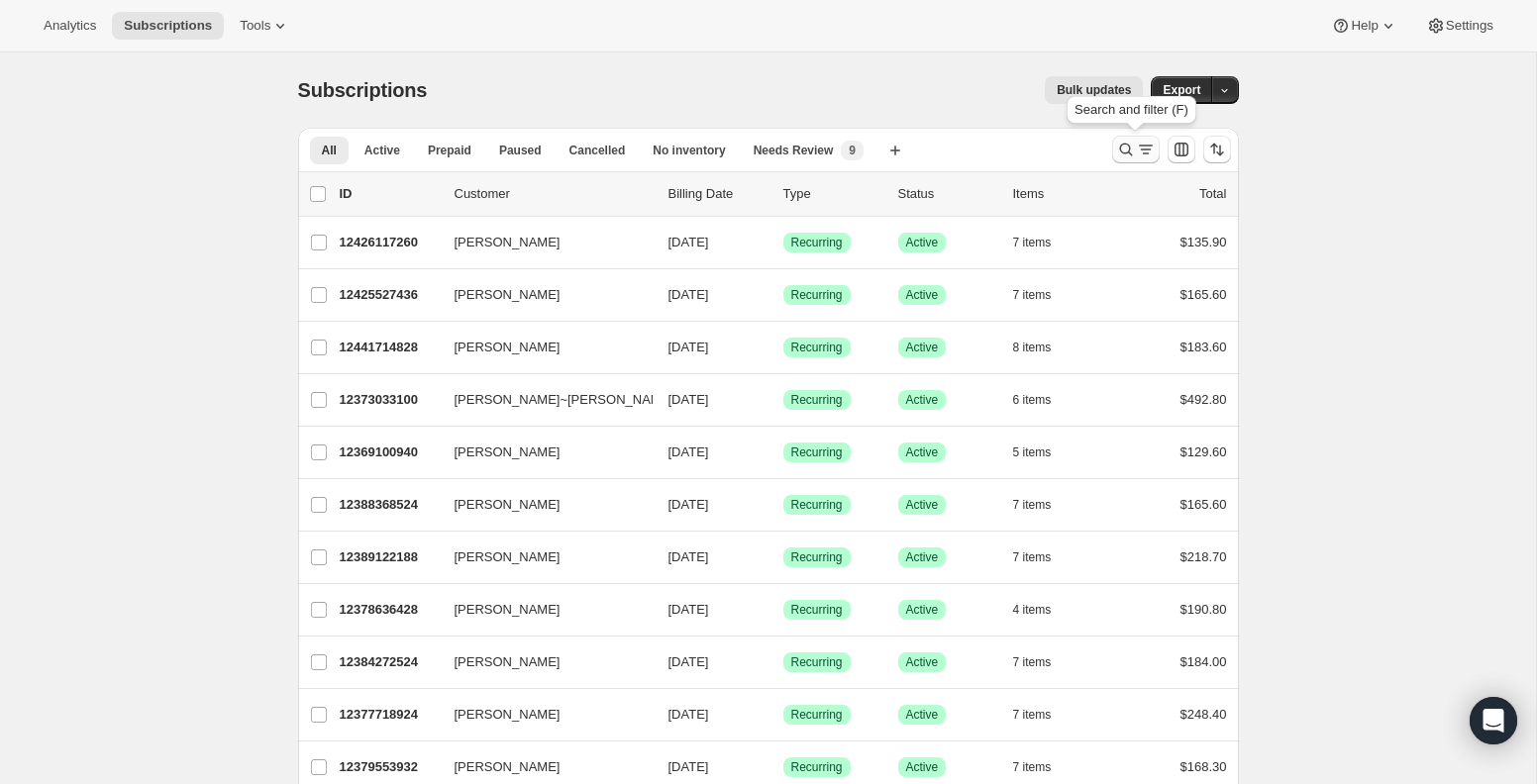
click at [1125, 146] on icon "Search and filter results" at bounding box center [1125, 149] width 20 height 20
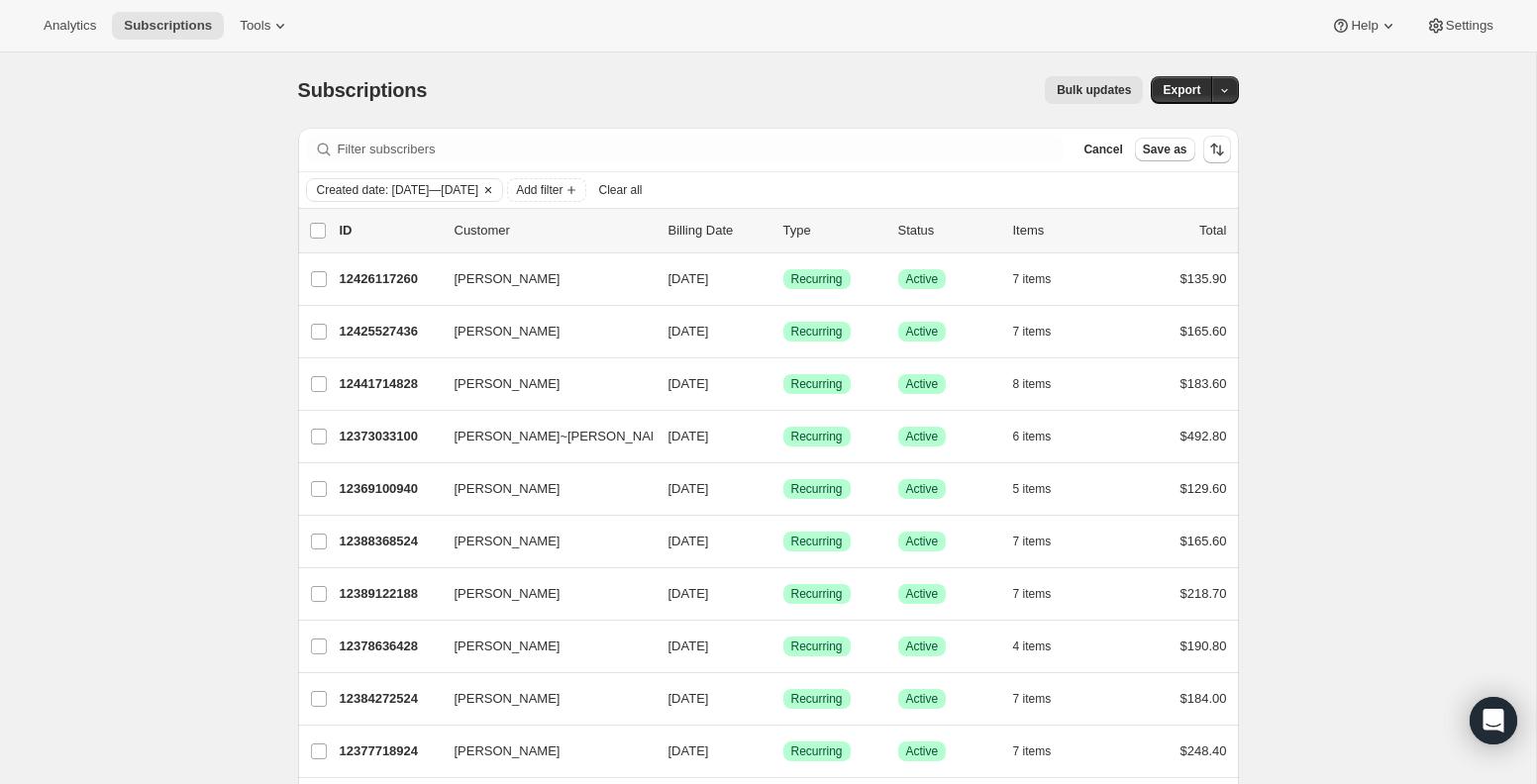
click at [496, 189] on icon "Clear" at bounding box center [488, 190] width 16 height 16
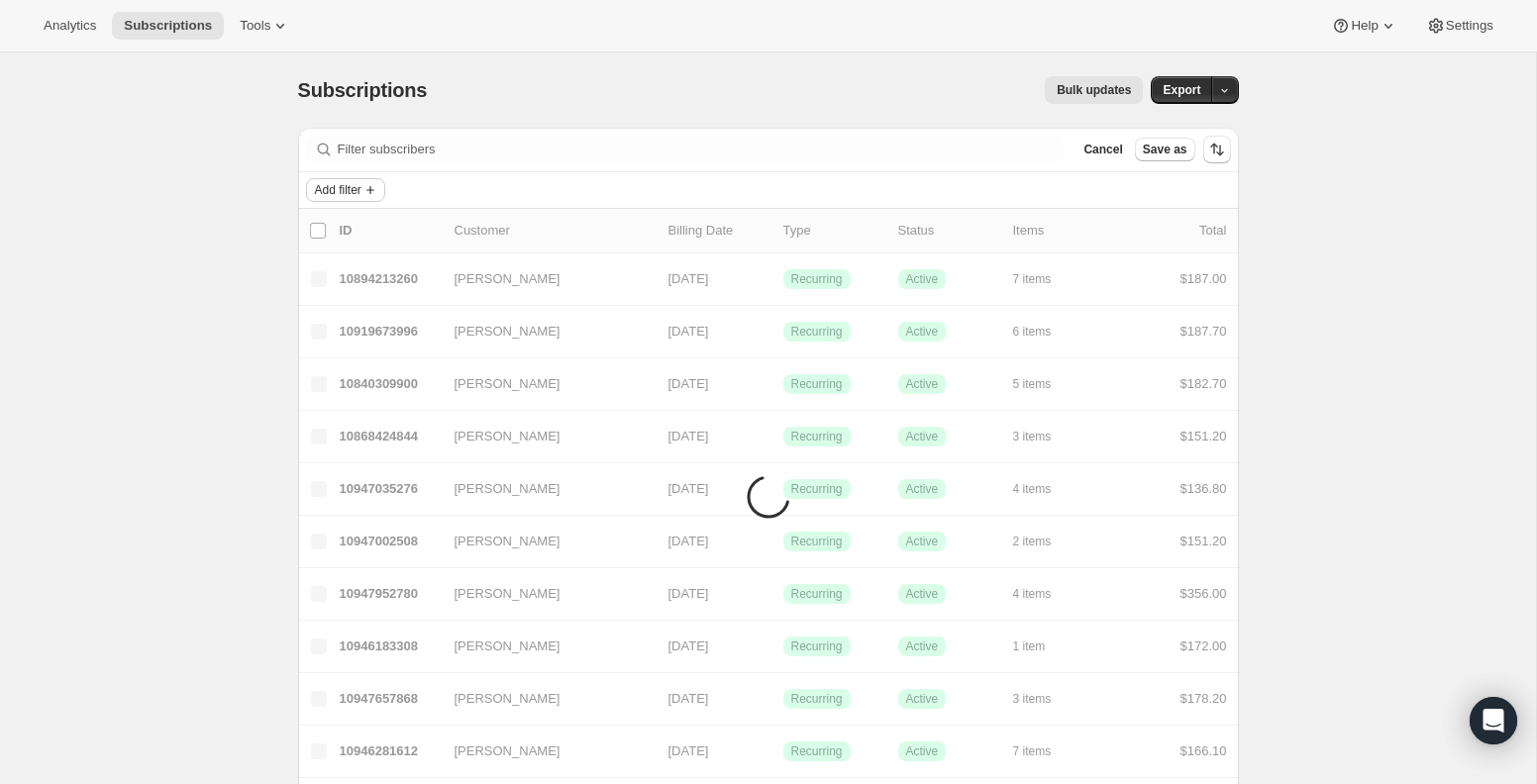
click at [368, 188] on icon "Add filter" at bounding box center [371, 190] width 16 height 16
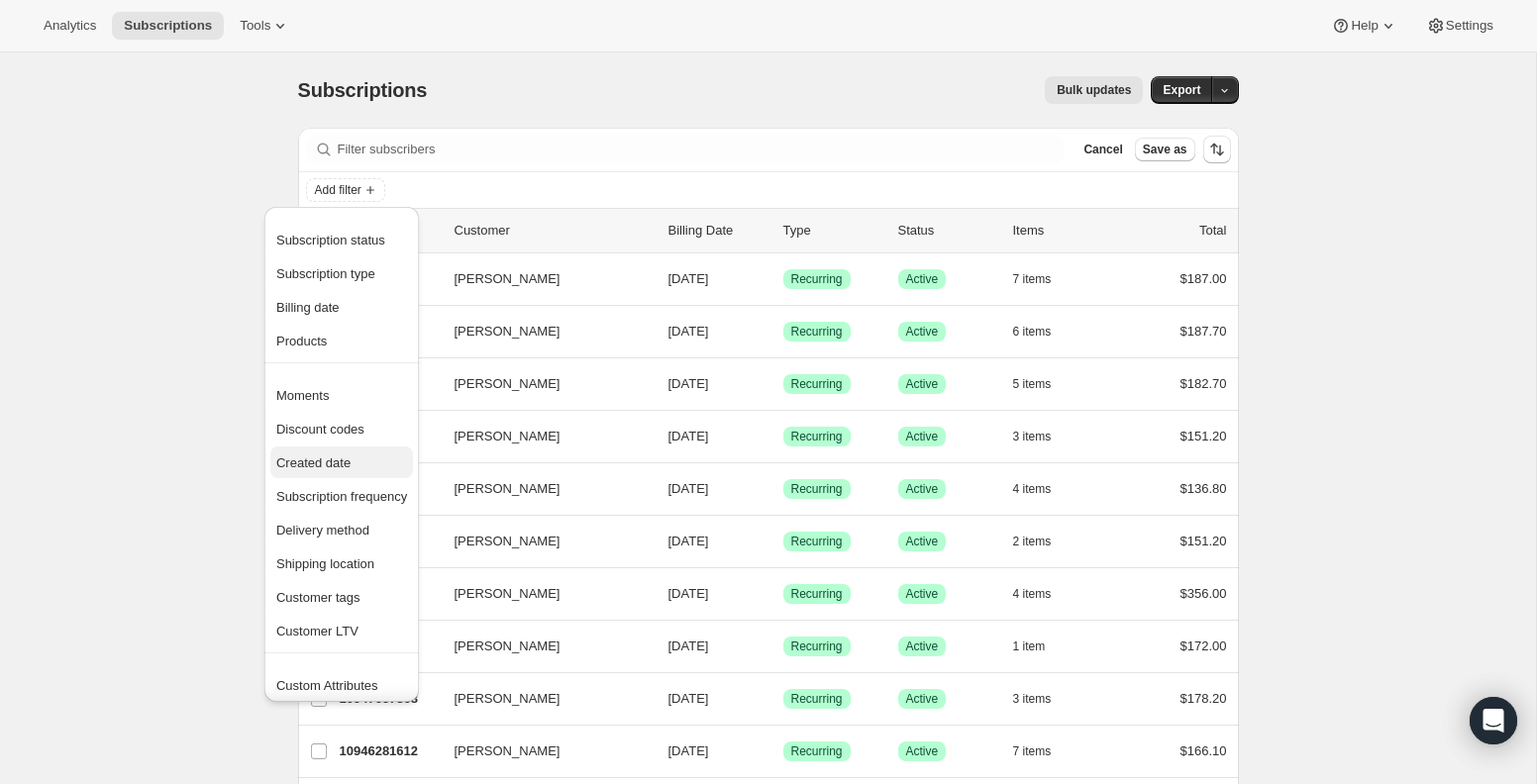
click at [328, 455] on span "Created date" at bounding box center [313, 462] width 75 height 15
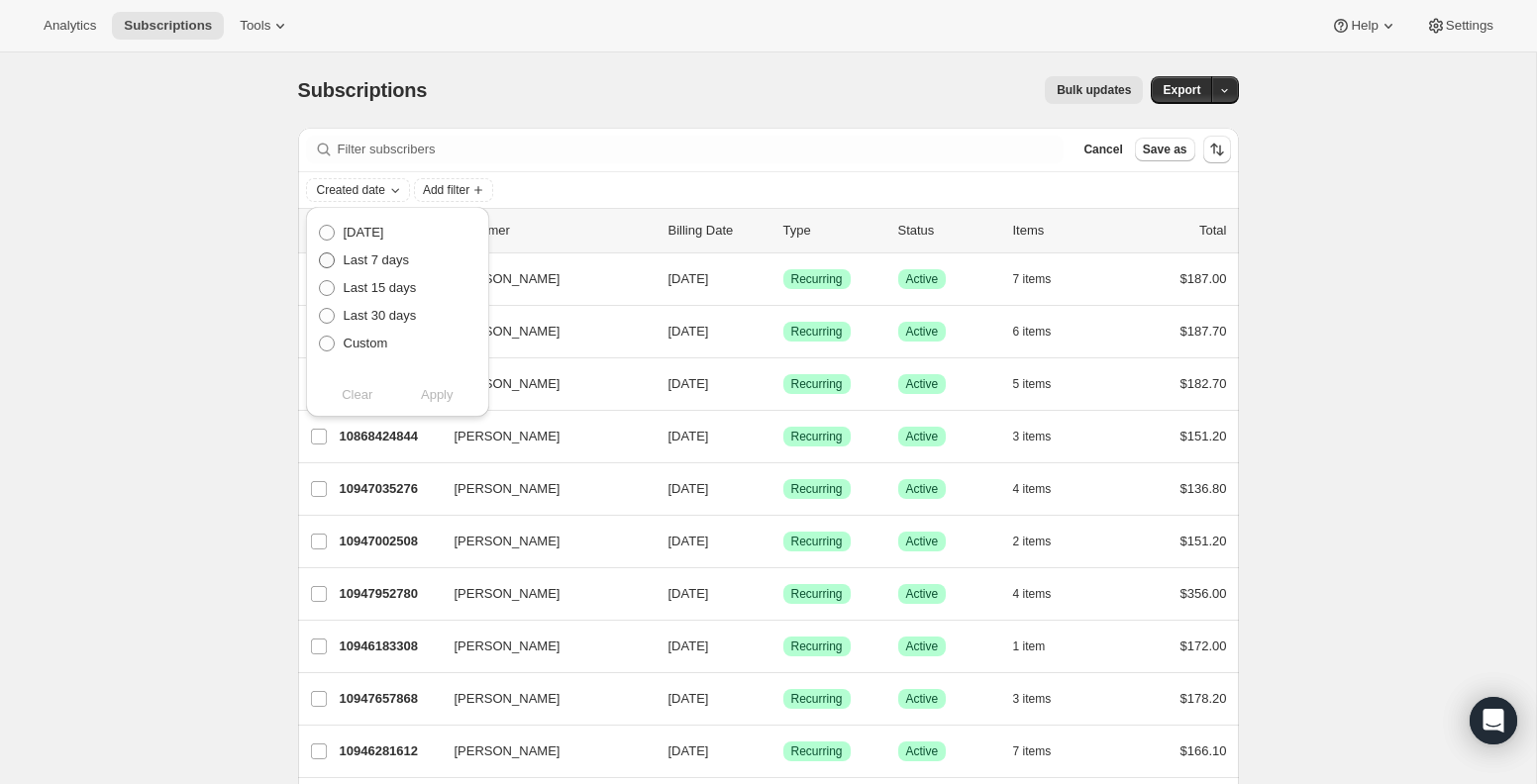
click at [349, 261] on span "Last 7 days" at bounding box center [377, 259] width 67 height 15
click at [320, 253] on input "Last 7 days" at bounding box center [319, 252] width 1 height 1
radio input "true"
click at [440, 404] on button "Apply" at bounding box center [436, 394] width 104 height 32
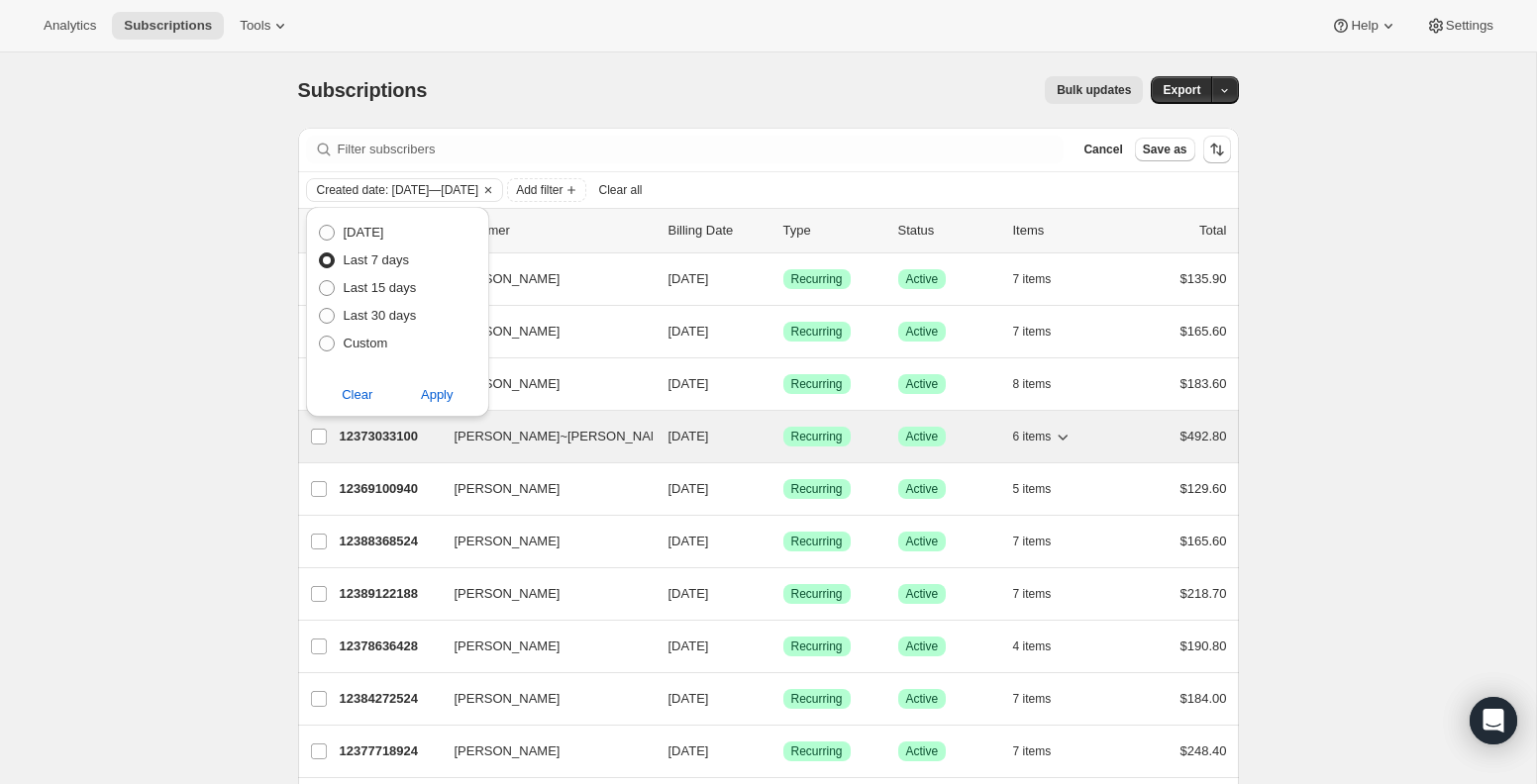
click at [488, 438] on span "[PERSON_NAME]~[PERSON_NAME]" at bounding box center [564, 436] width 219 height 20
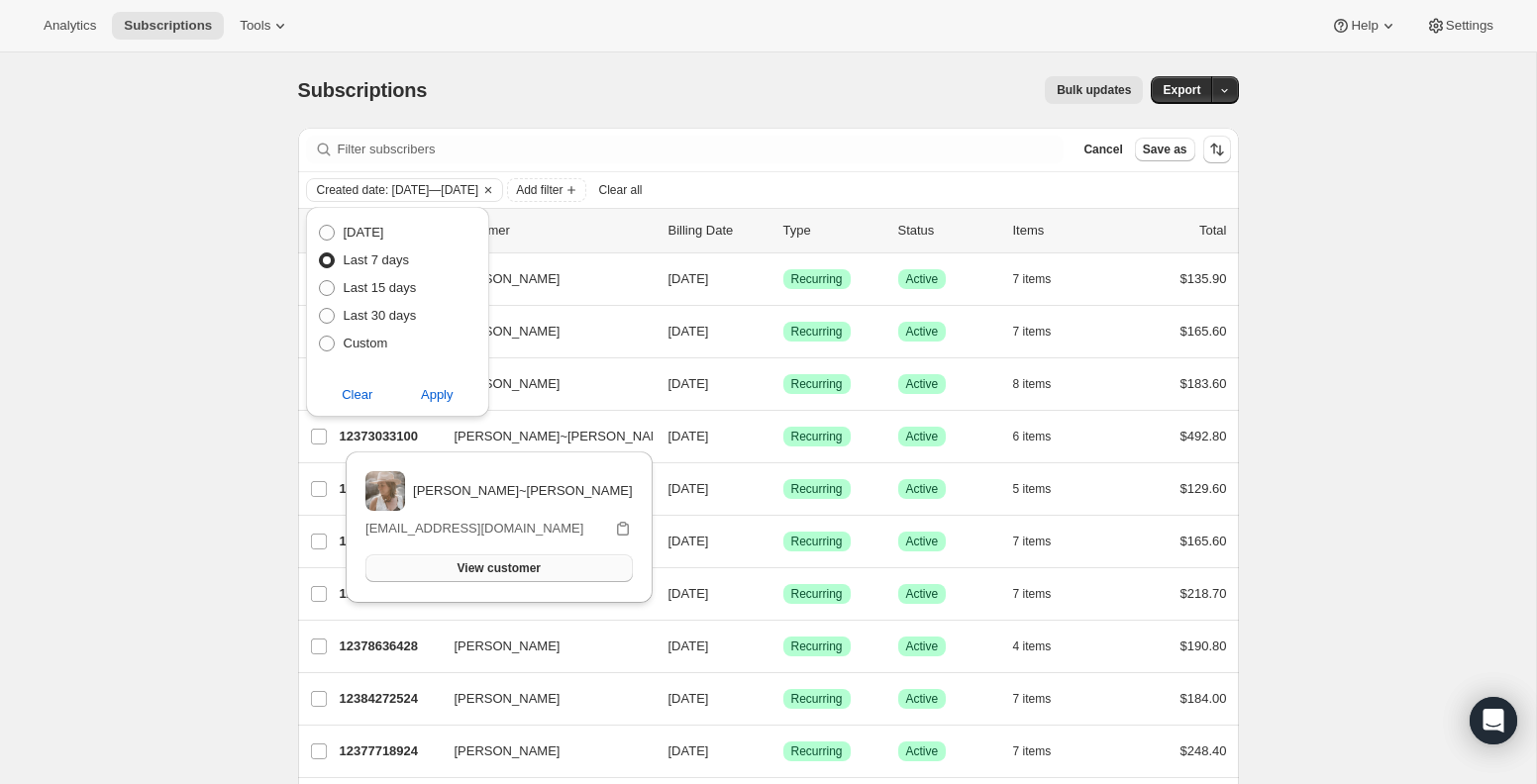
click at [495, 568] on span "View customer" at bounding box center [499, 568] width 84 height 16
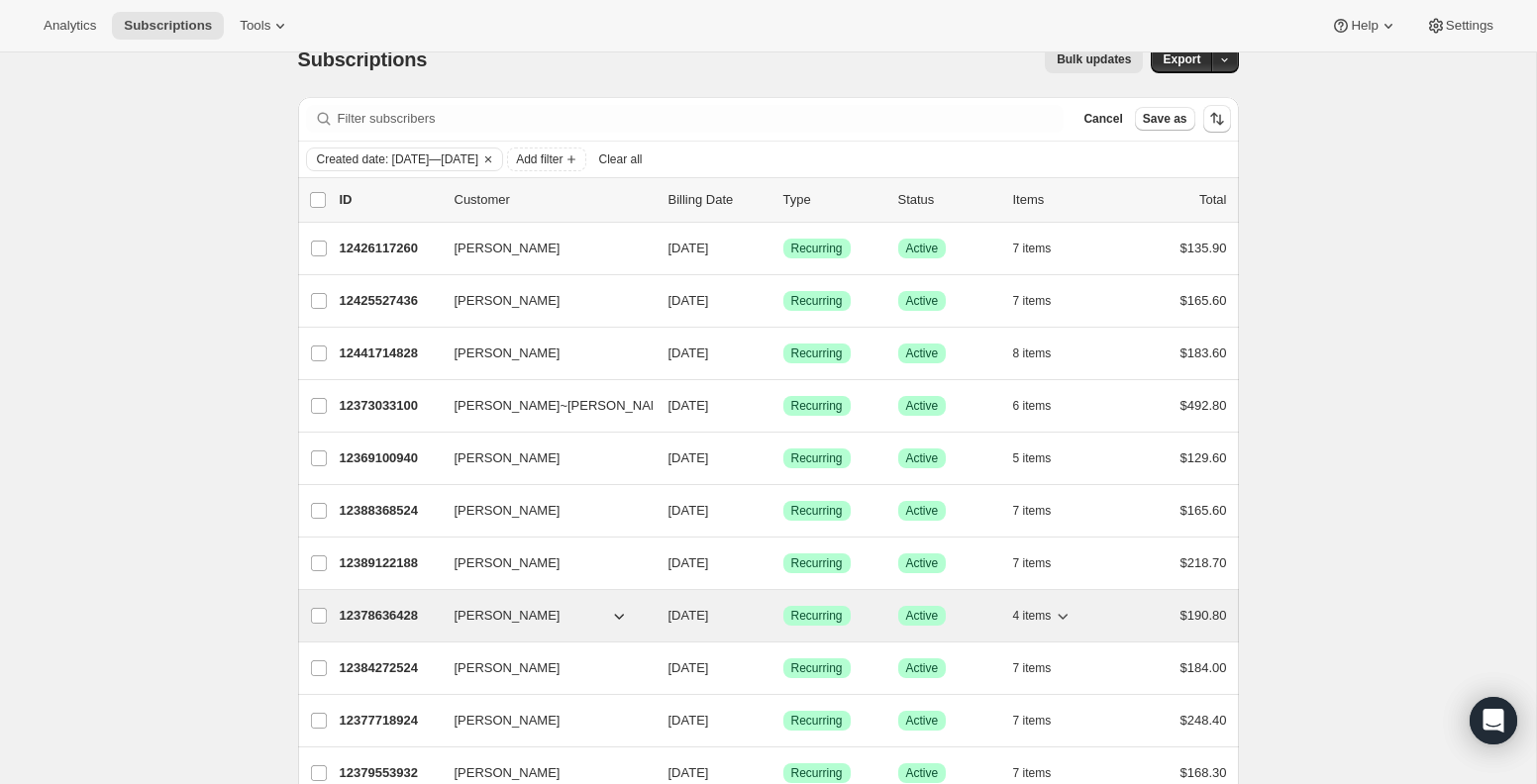
scroll to position [33, 0]
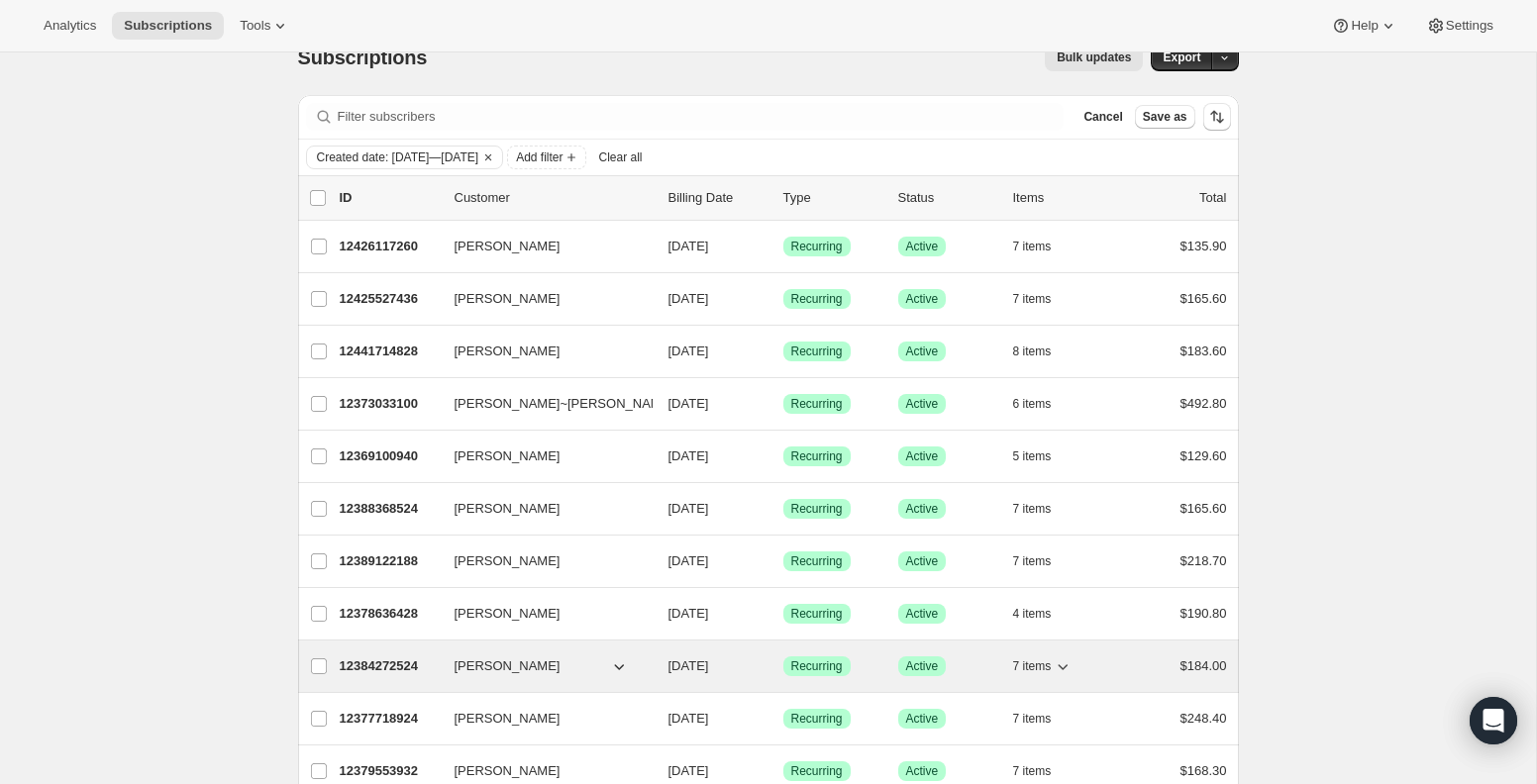
click at [542, 654] on div "12384272524 [PERSON_NAME] [DATE] Success Recurring Success Active 7 items $184.…" at bounding box center [783, 666] width 887 height 28
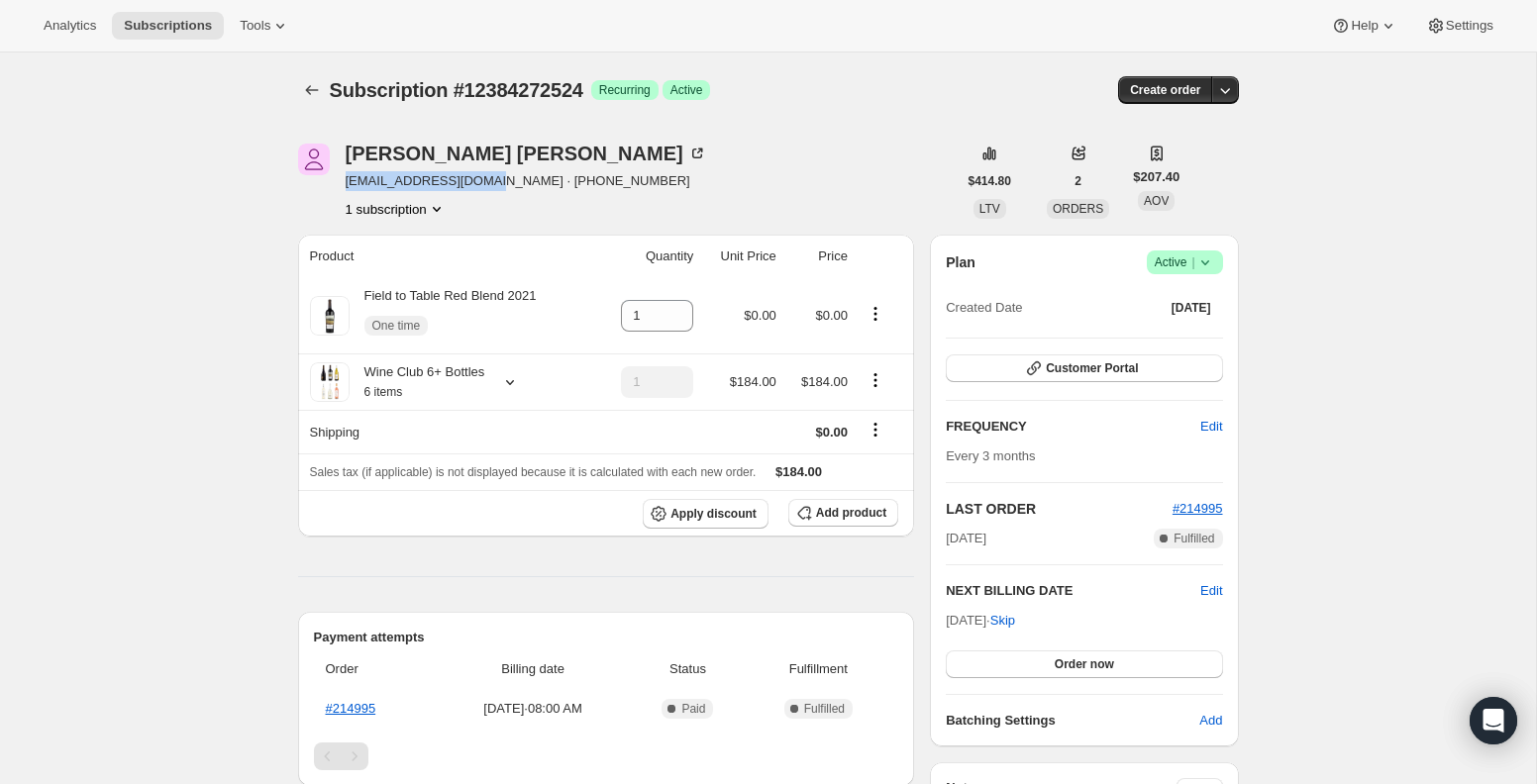
drag, startPoint x: 498, startPoint y: 186, endPoint x: 345, endPoint y: 187, distance: 153.0
click at [344, 186] on div "[PERSON_NAME] [EMAIL_ADDRESS][DOMAIN_NAME] · [PHONE_NUMBER] 1 subscription" at bounding box center [627, 181] width 658 height 76
copy span "[EMAIL_ADDRESS][DOMAIN_NAME]"
click at [319, 89] on icon "Subscriptions" at bounding box center [312, 90] width 20 height 20
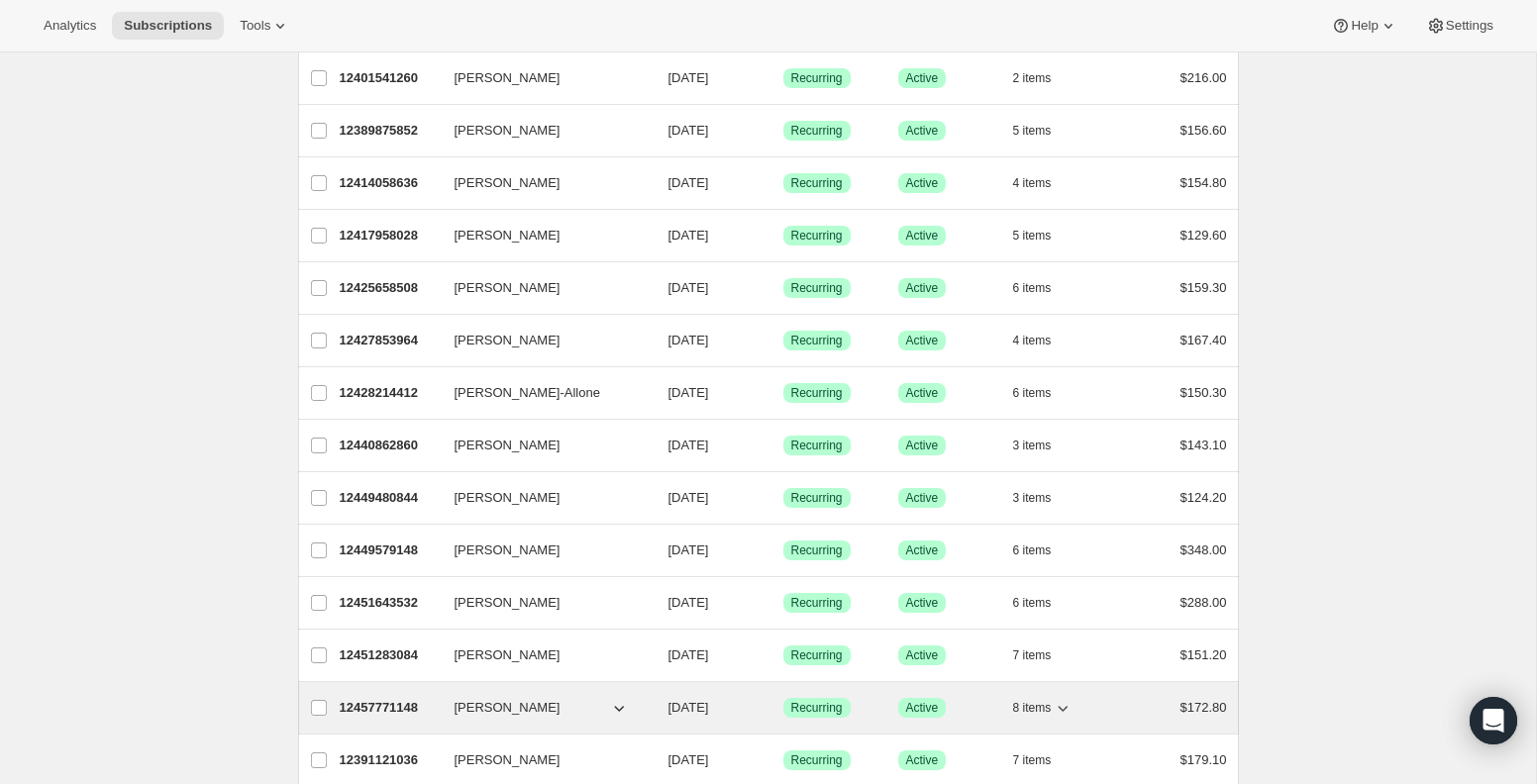
scroll to position [740, 0]
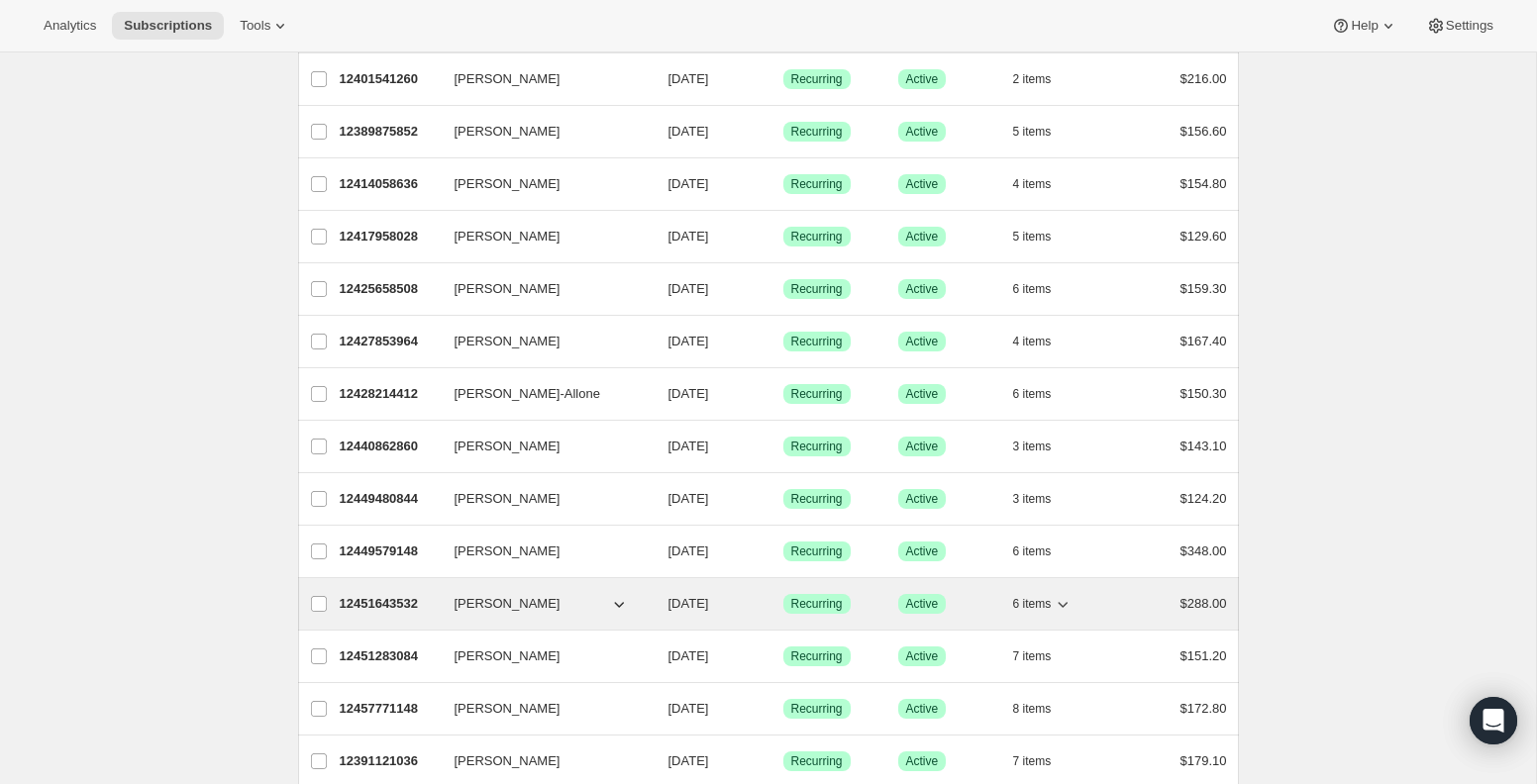
click at [499, 607] on span "[PERSON_NAME]" at bounding box center [507, 604] width 106 height 20
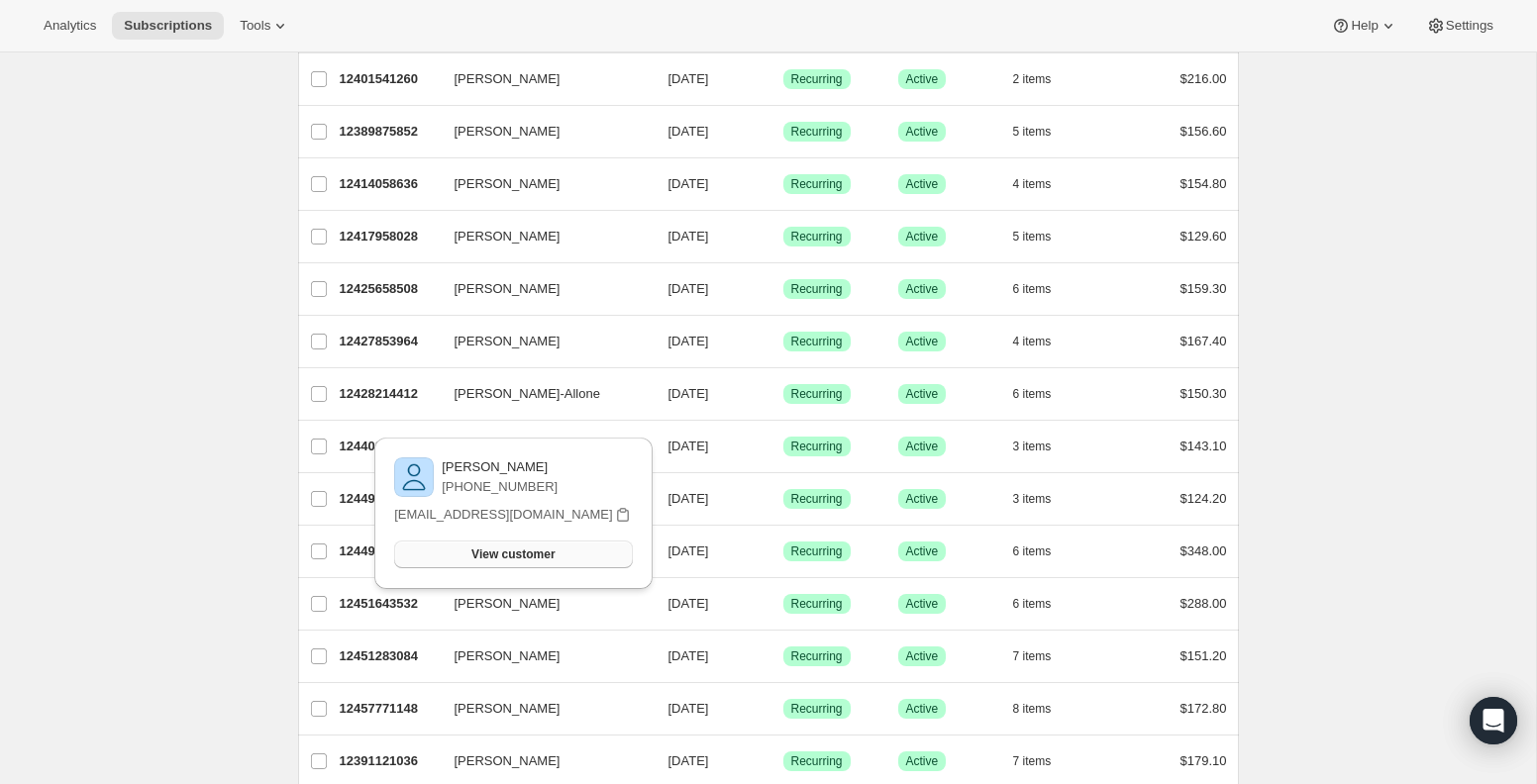
click at [499, 556] on span "View customer" at bounding box center [513, 554] width 84 height 16
click at [216, 579] on div "Subscriptions. This page is ready Subscriptions Bulk updates More actions Bulk …" at bounding box center [768, 105] width 1536 height 1586
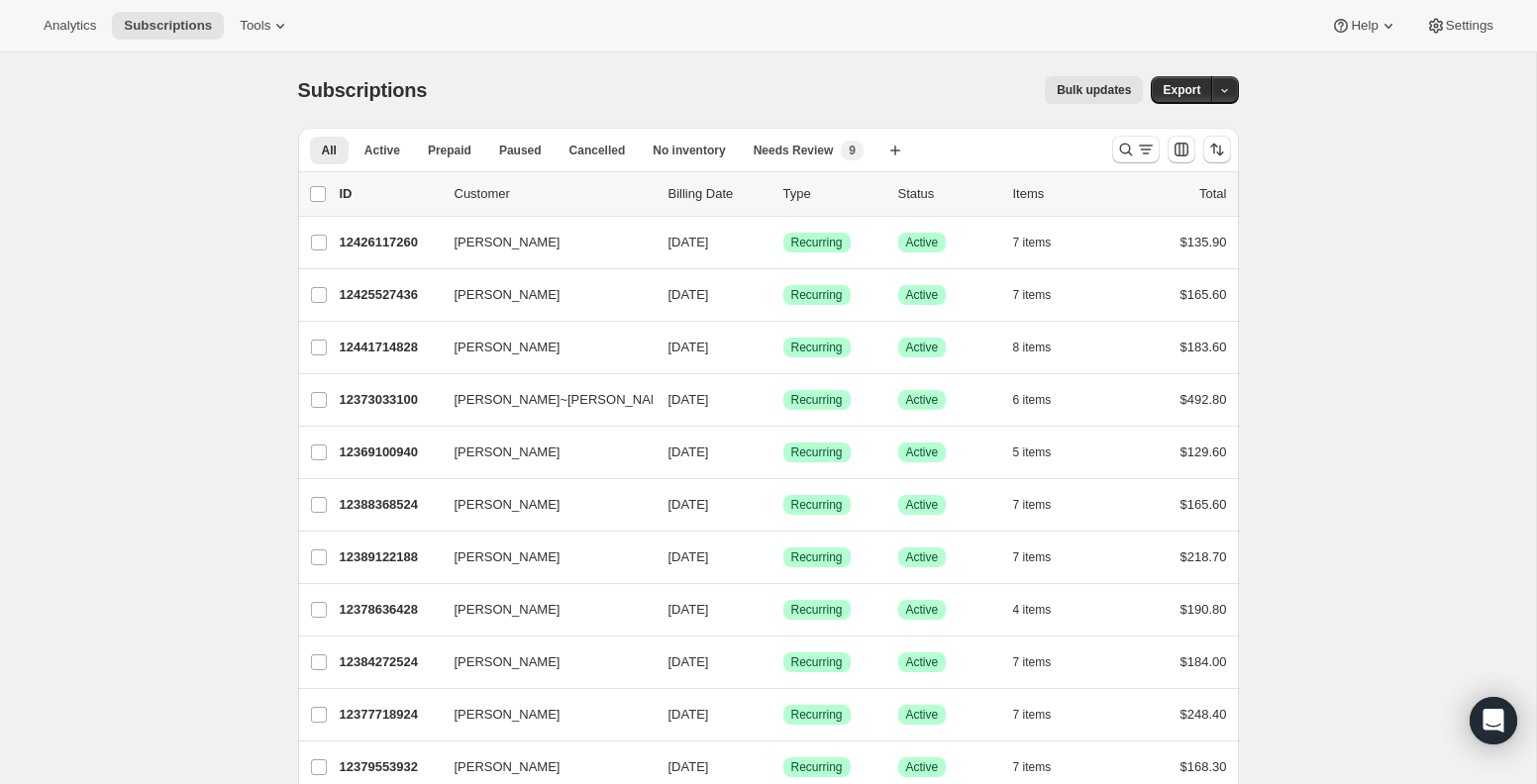
scroll to position [1, 0]
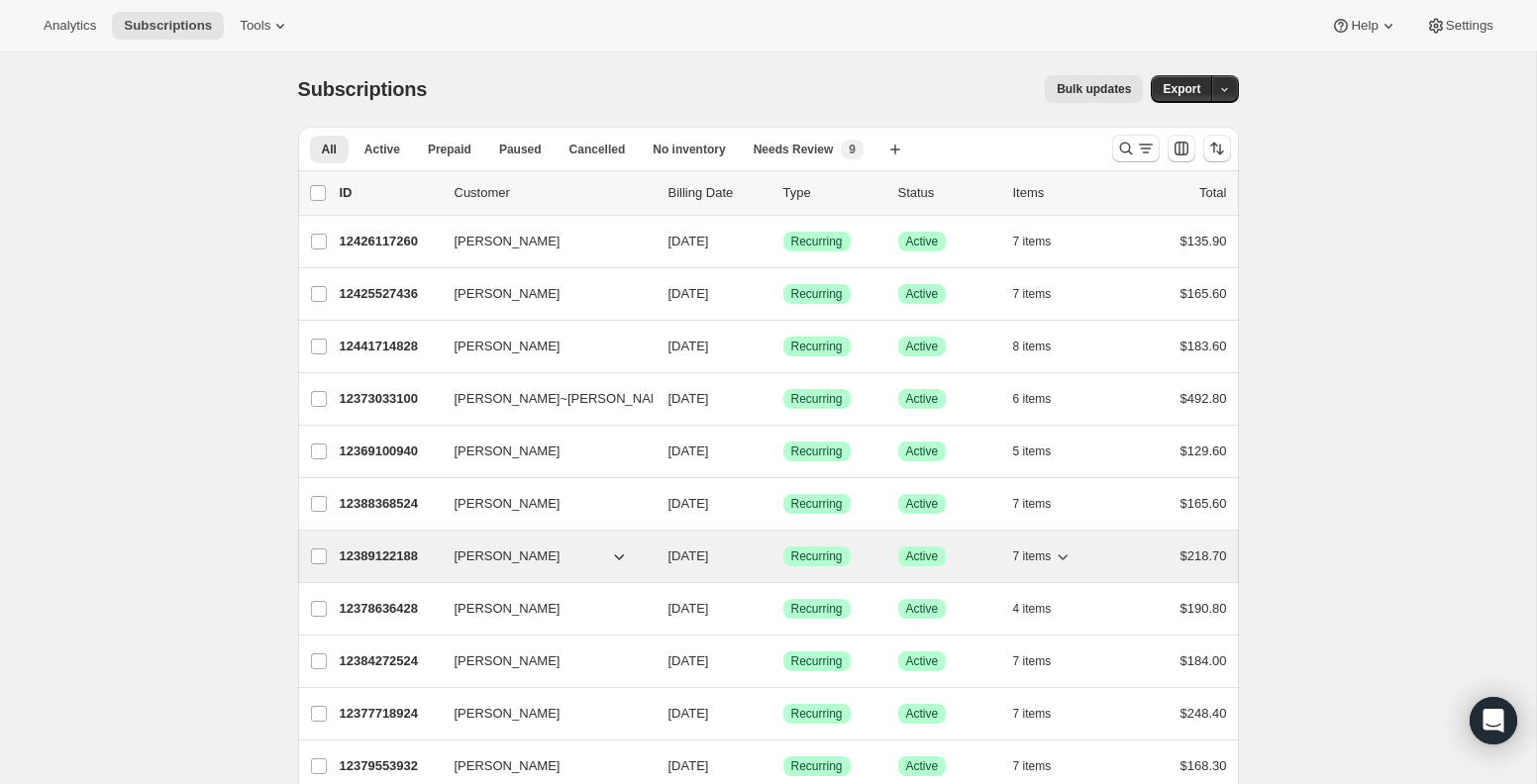
click at [470, 552] on span "[PERSON_NAME]" at bounding box center [507, 556] width 106 height 20
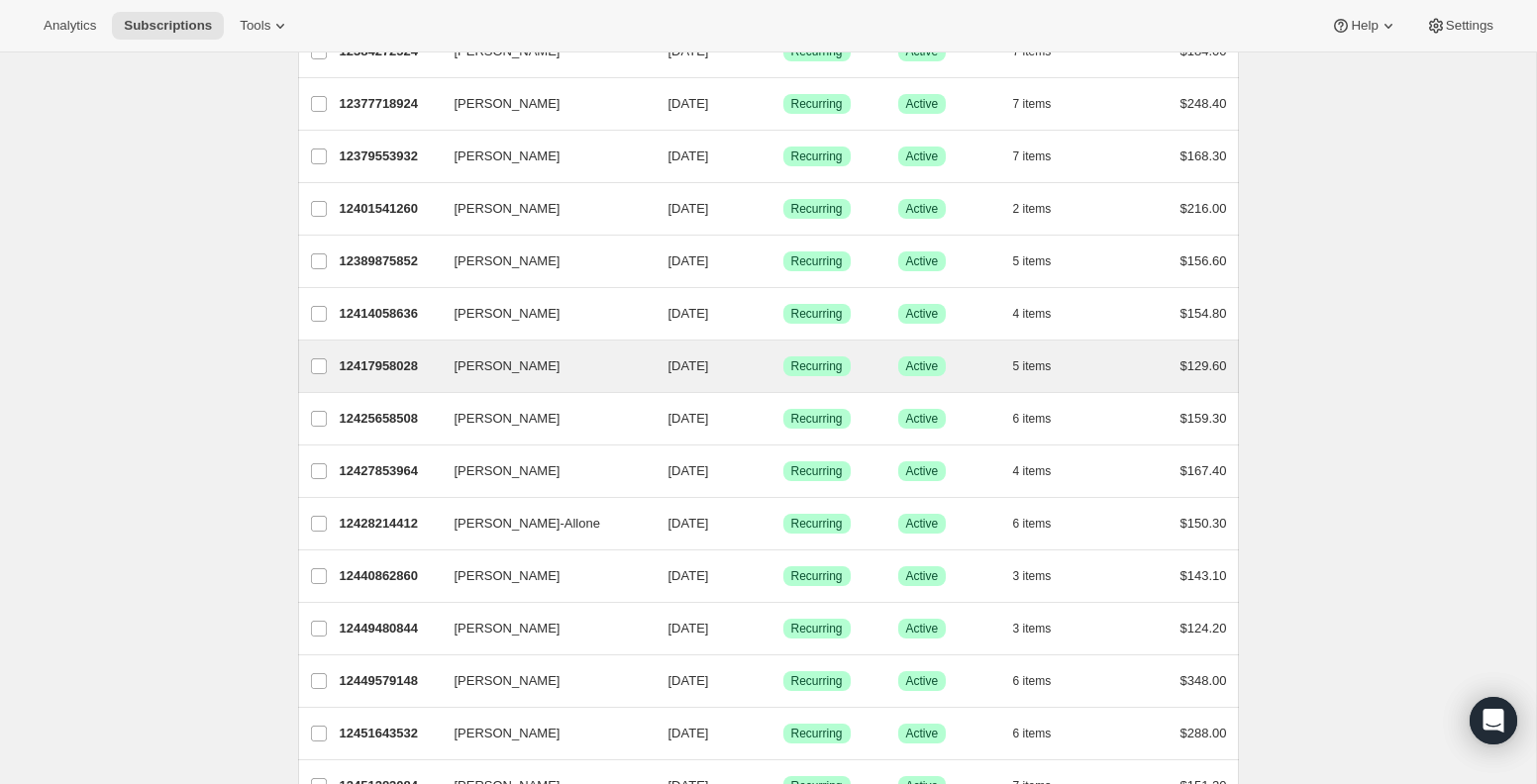
scroll to position [618, 0]
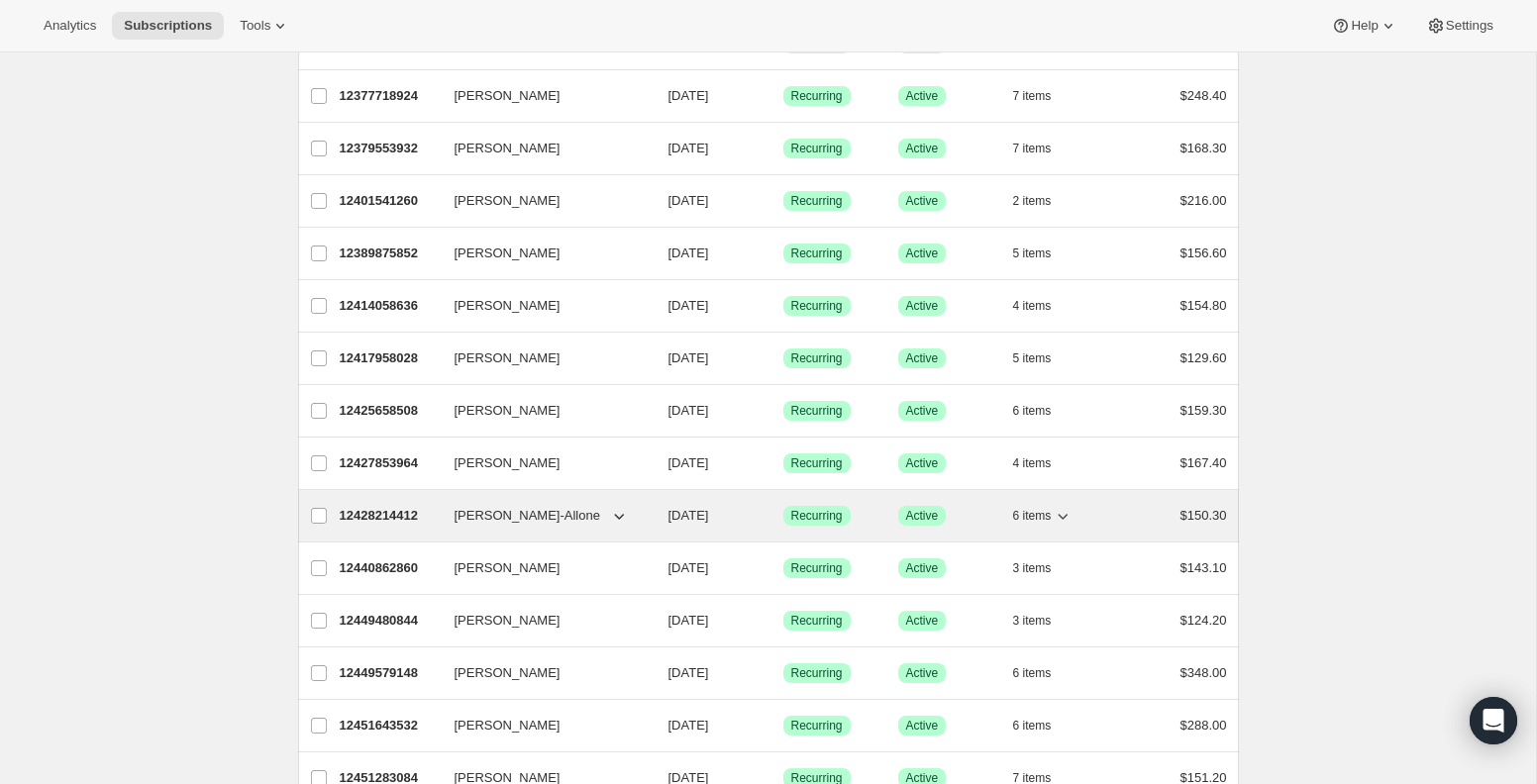
click at [507, 517] on span "[PERSON_NAME]-Allone" at bounding box center [527, 516] width 145 height 20
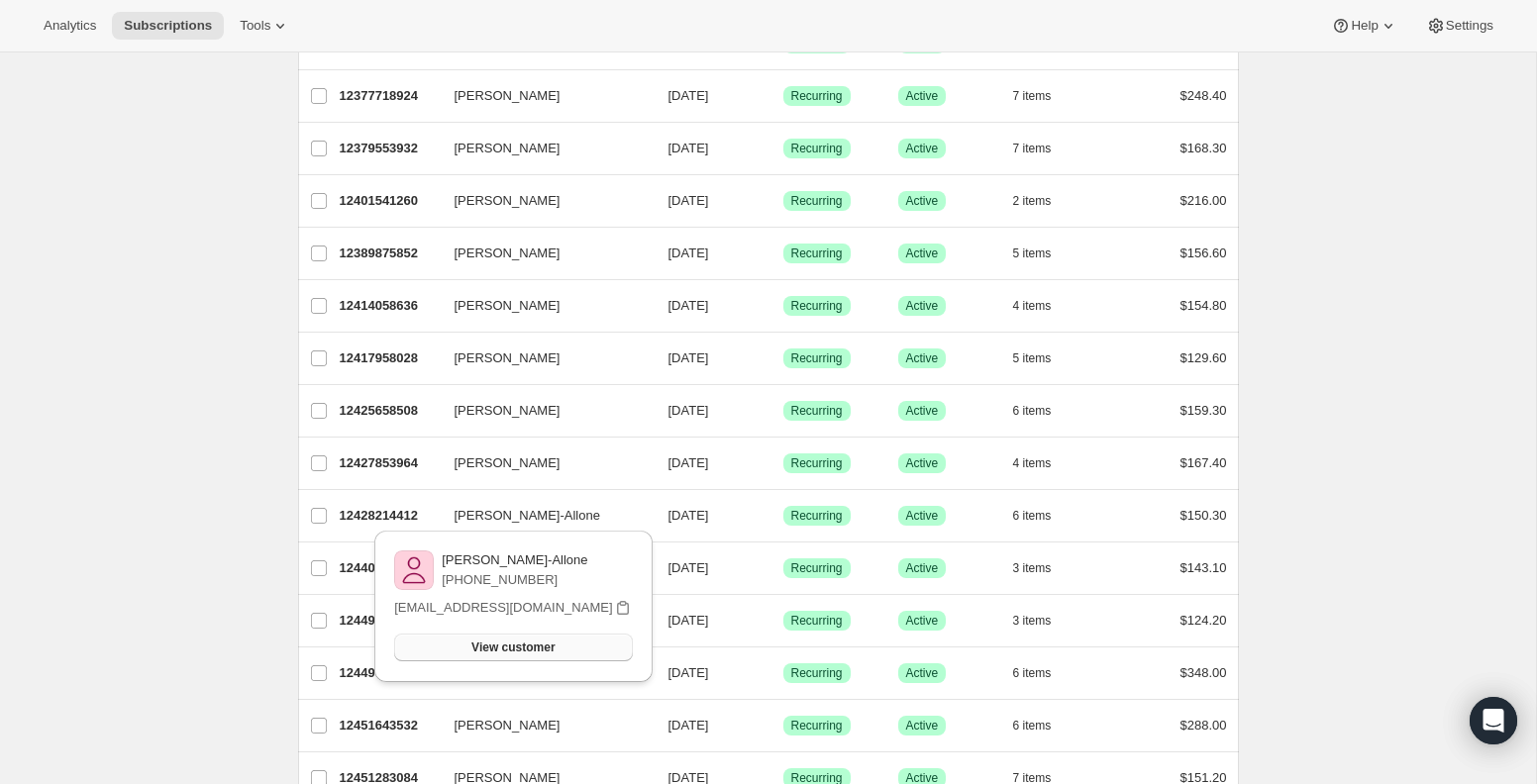
click at [484, 647] on span "View customer" at bounding box center [513, 647] width 84 height 16
click at [53, 511] on div "Subscriptions. This page is ready Subscriptions Bulk updates More actions Bulk …" at bounding box center [768, 227] width 1536 height 1586
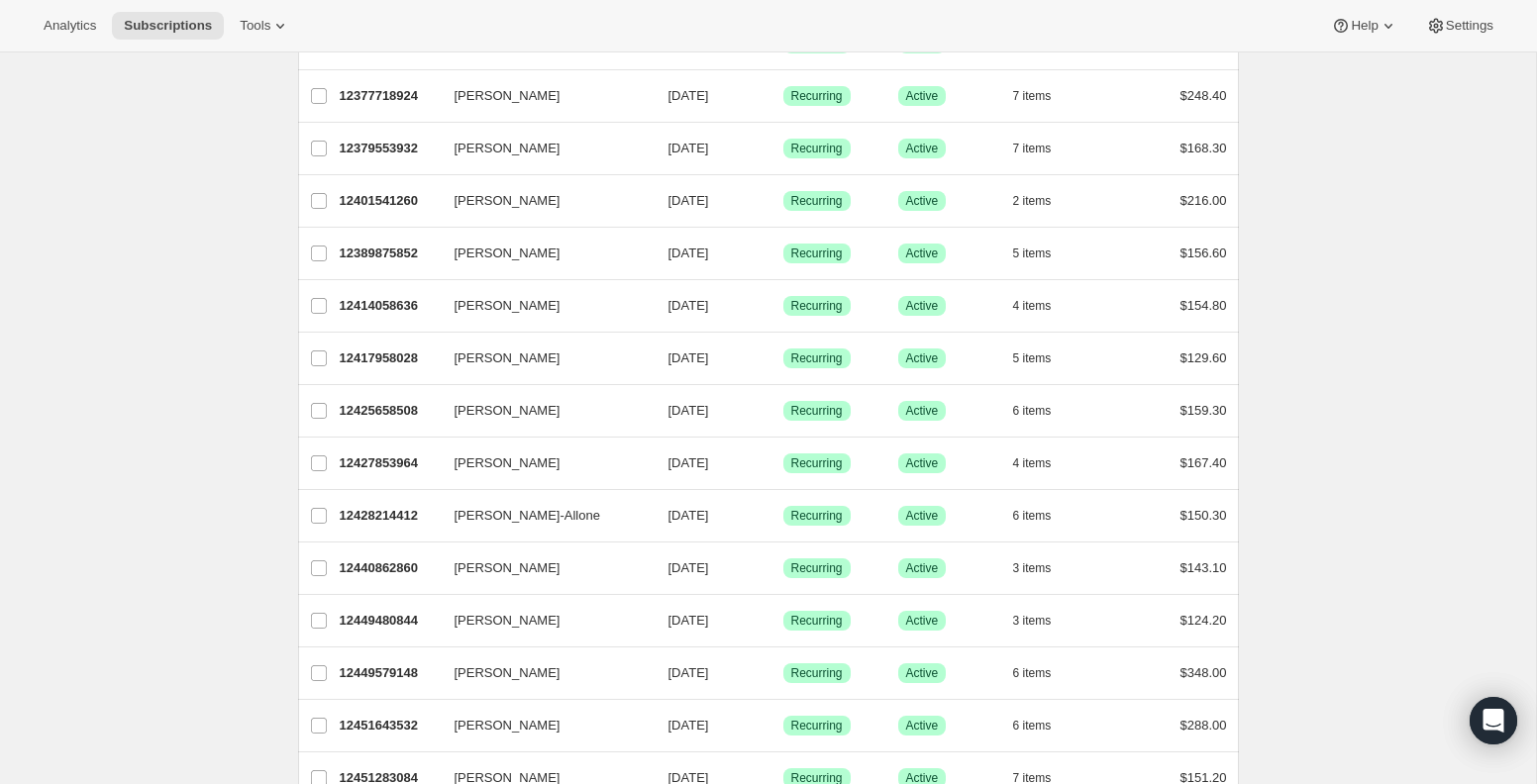
scroll to position [0, 0]
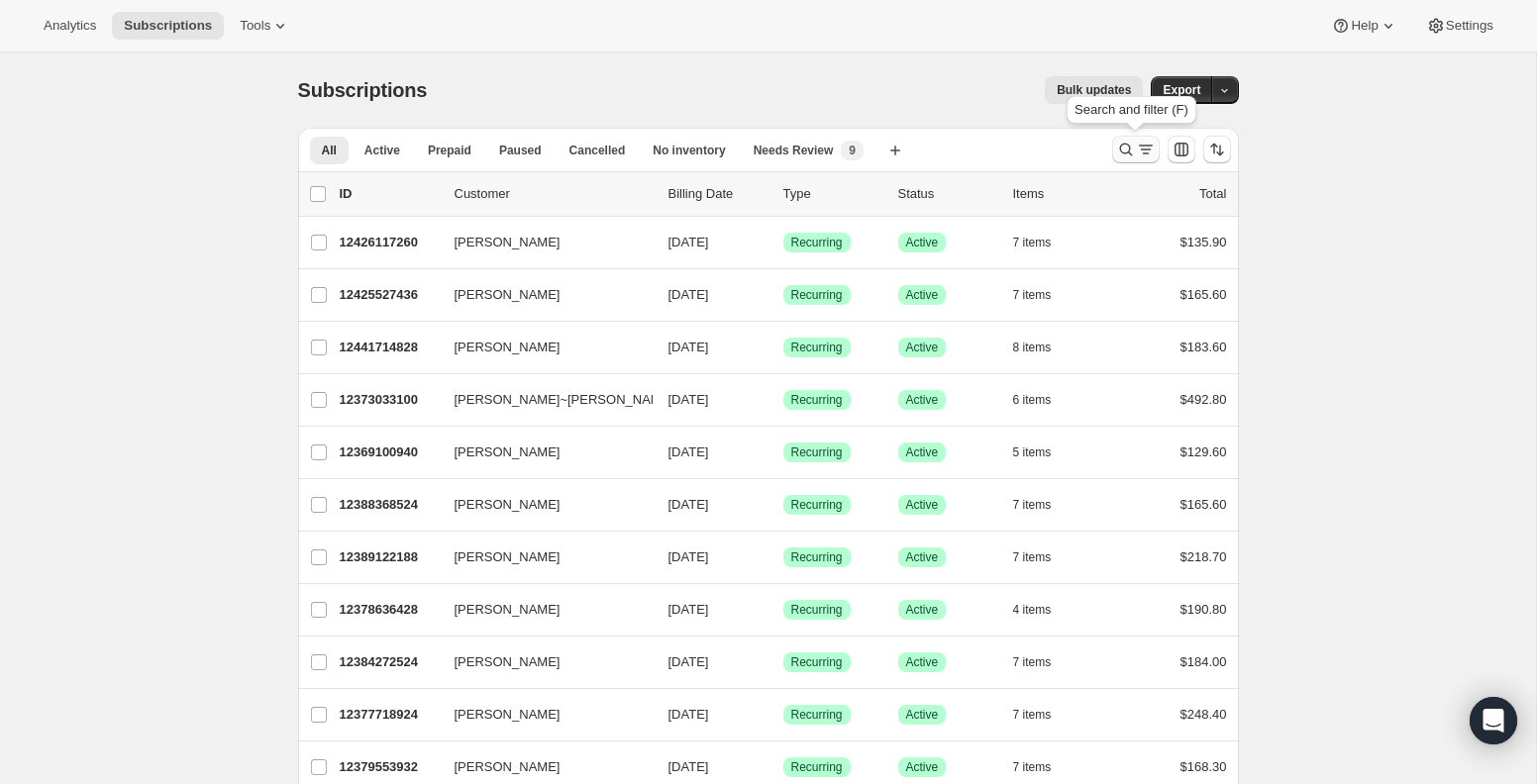
click at [1117, 152] on icon "Search and filter results" at bounding box center [1125, 149] width 20 height 20
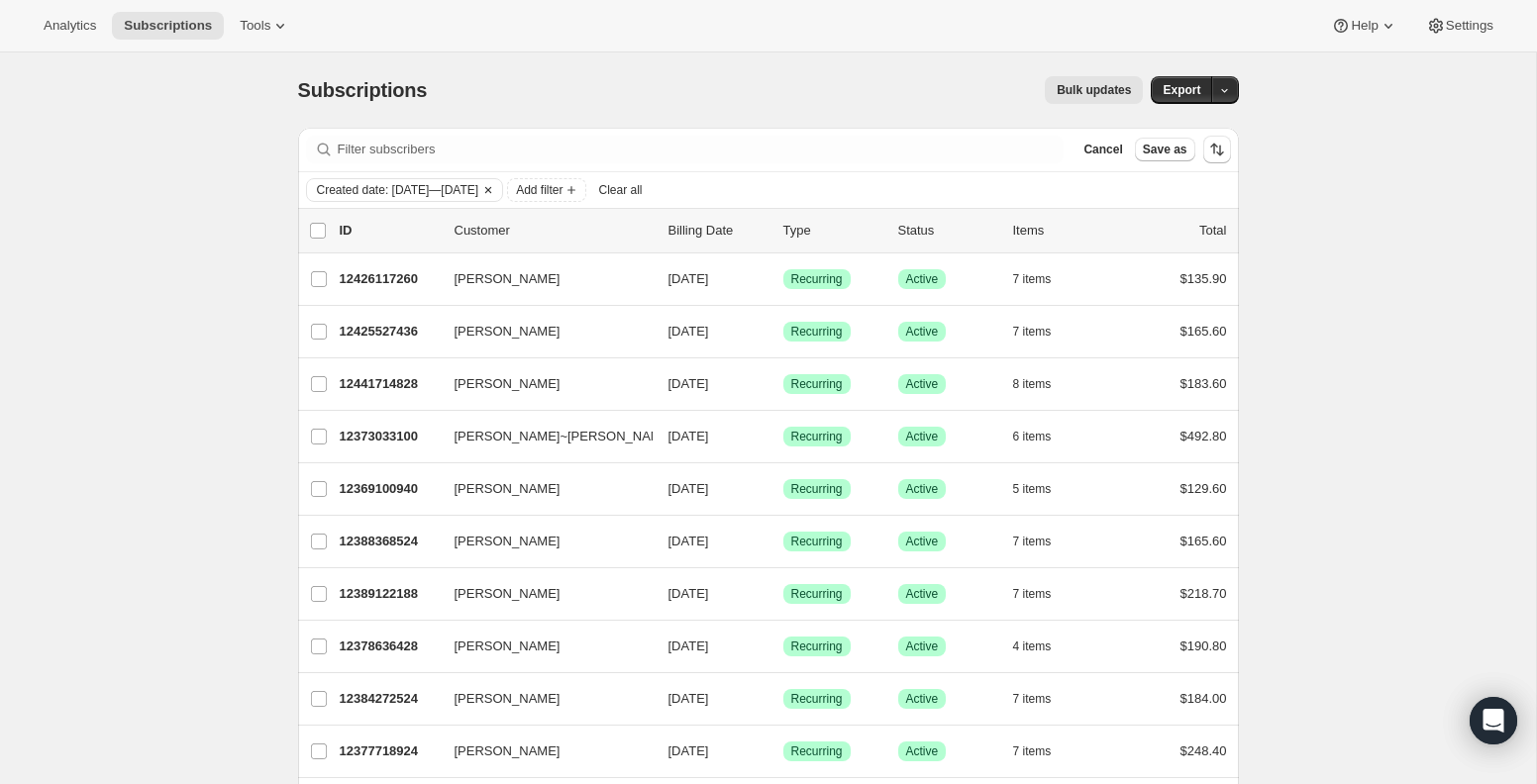
click at [496, 184] on icon "Clear" at bounding box center [488, 190] width 16 height 16
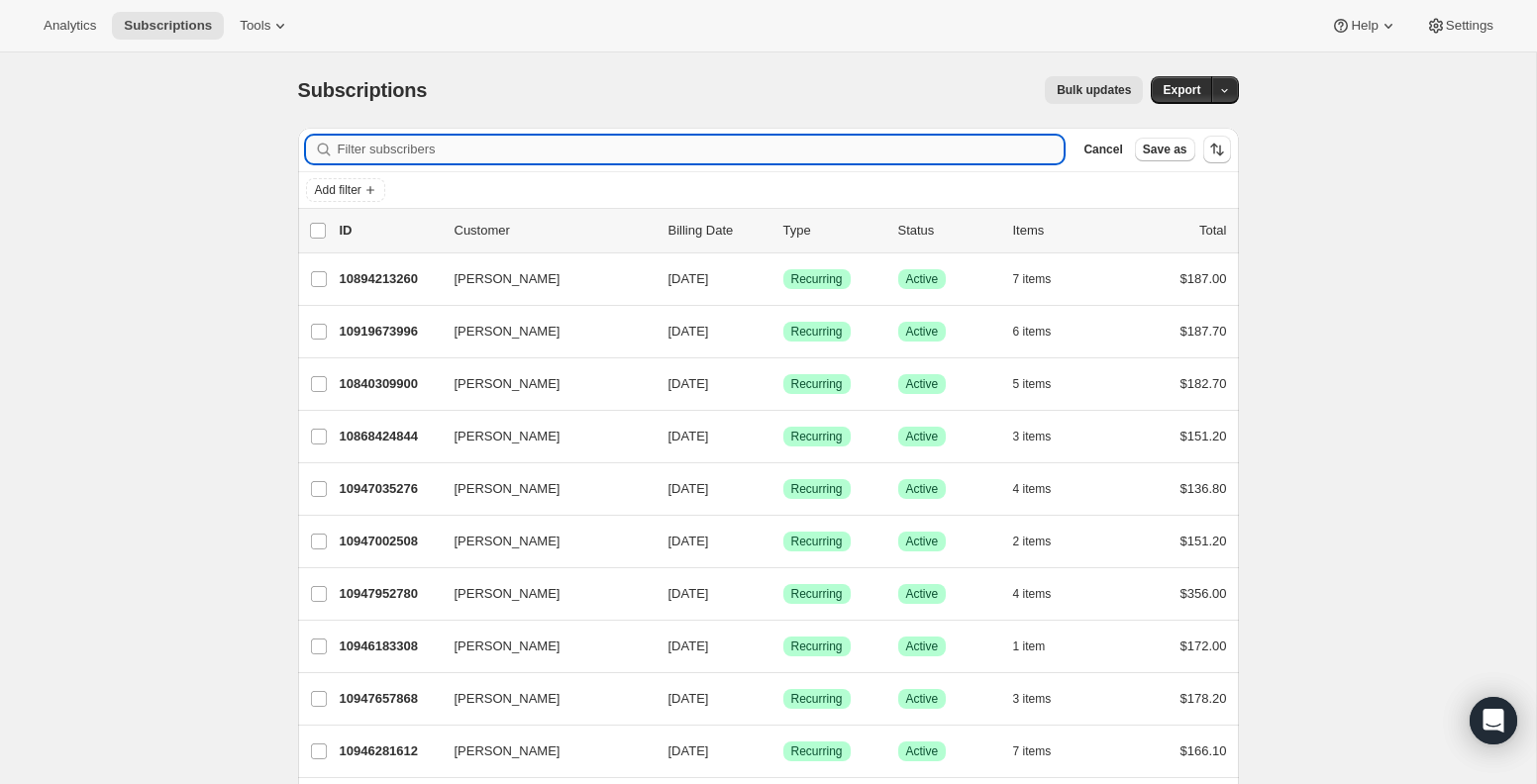
click at [390, 153] on input "Filter subscribers" at bounding box center [701, 149] width 727 height 28
paste input "[PERSON_NAME][EMAIL_ADDRESS][DOMAIN_NAME]"
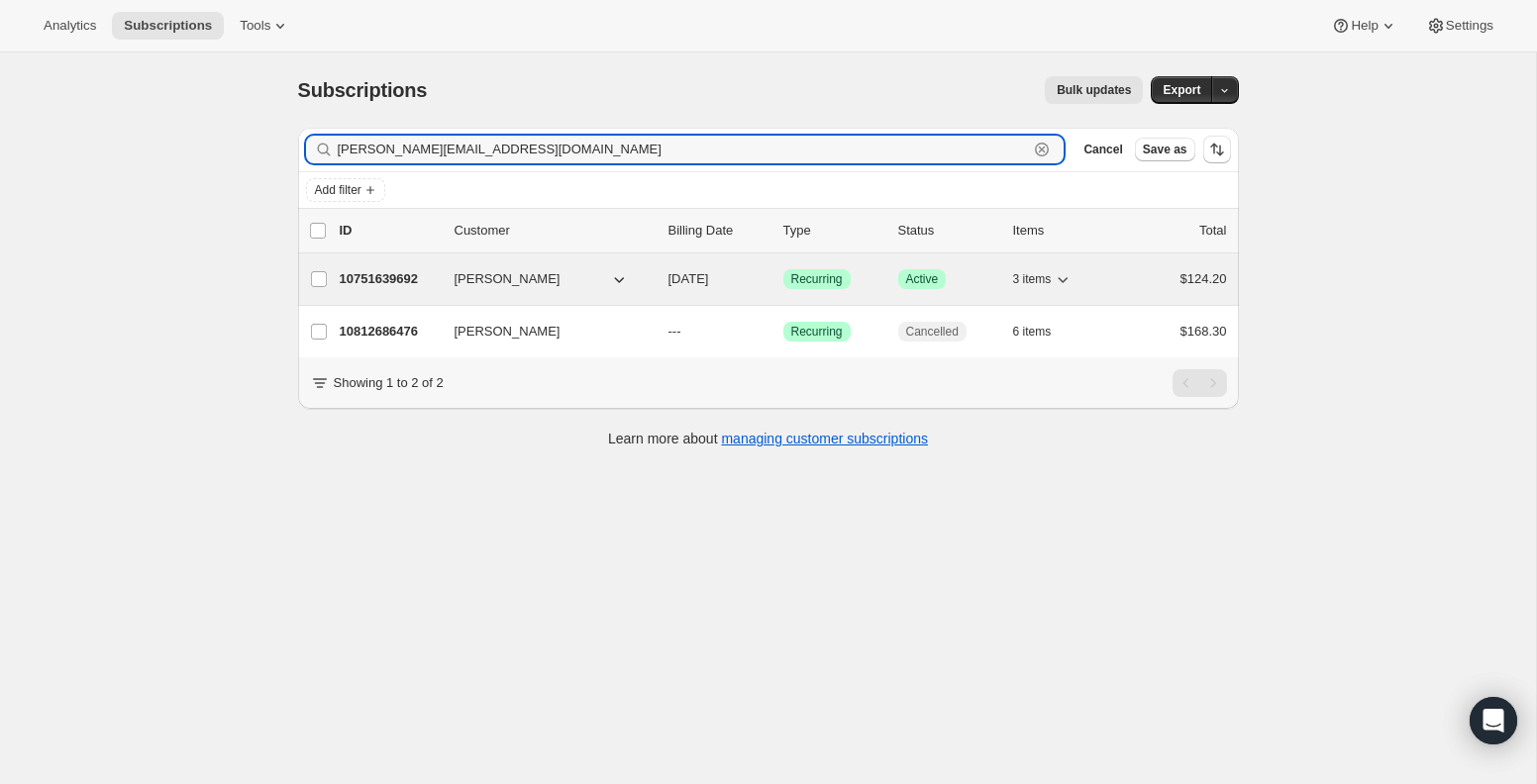
type input "[PERSON_NAME][EMAIL_ADDRESS][DOMAIN_NAME]"
click at [371, 279] on p "10751639692" at bounding box center [390, 279] width 99 height 20
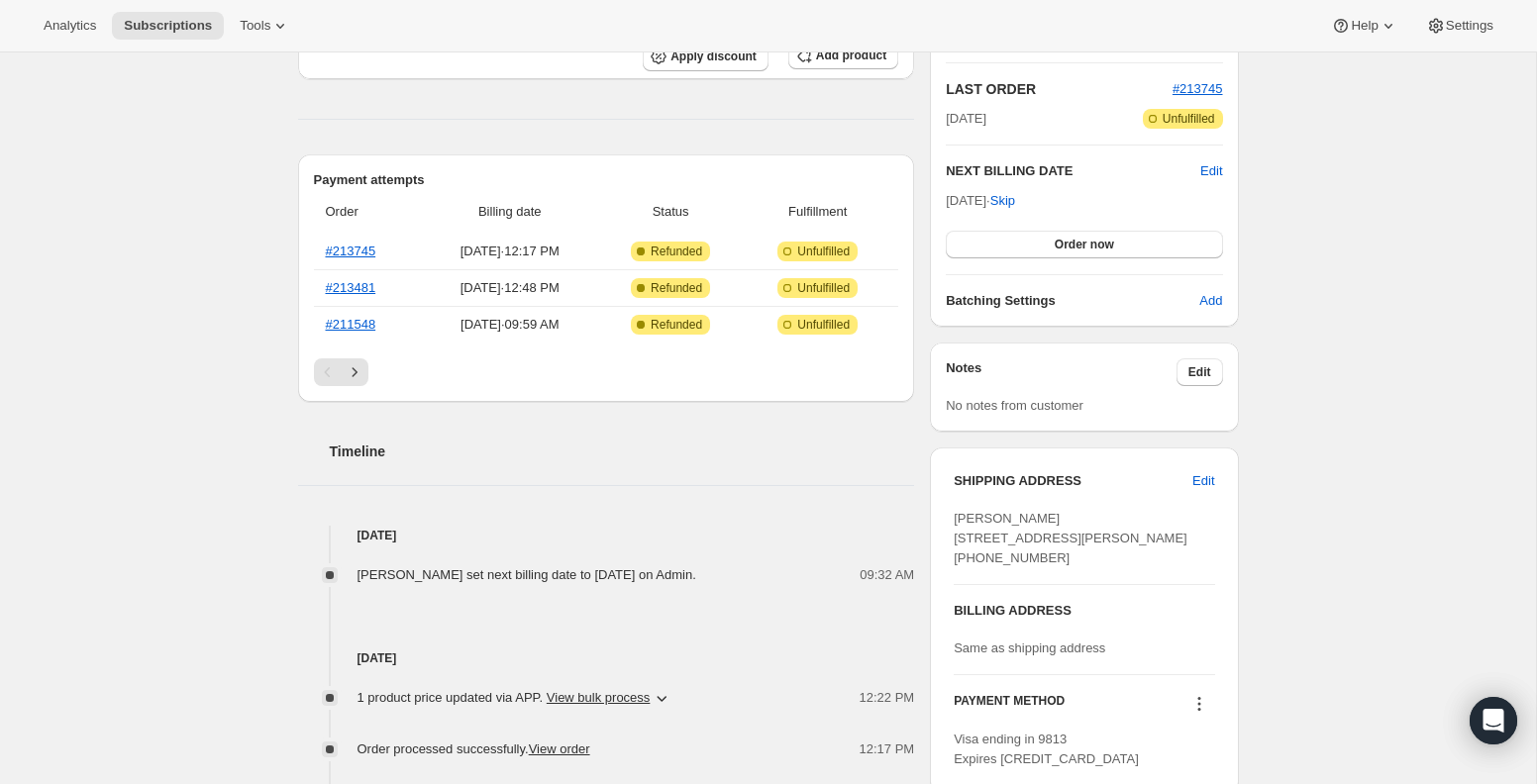
scroll to position [482, 0]
